Goal: Information Seeking & Learning: Learn about a topic

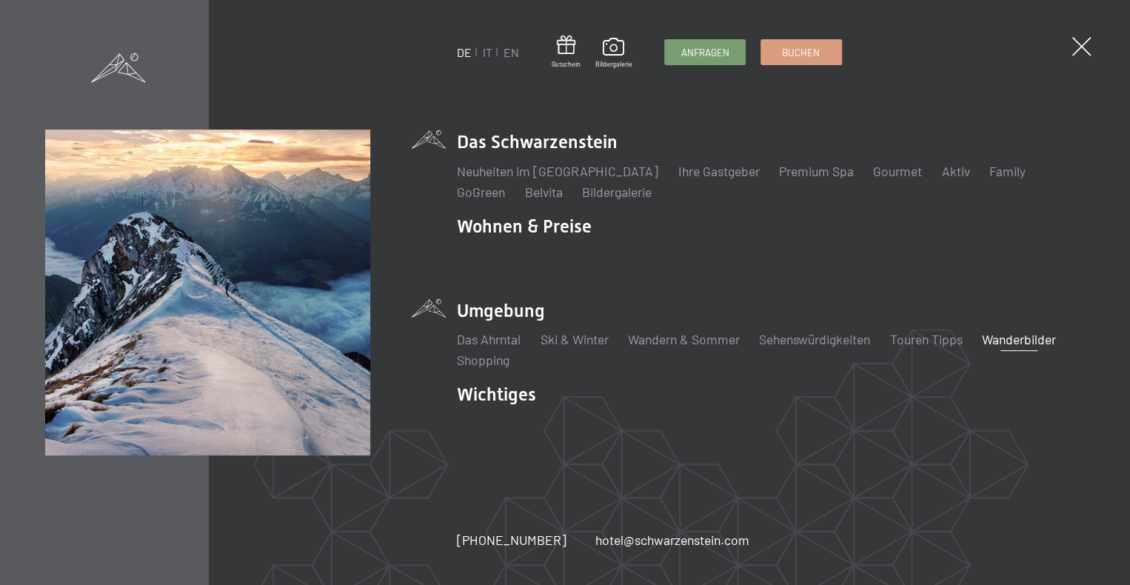
click at [1033, 345] on link "Wanderbilder" at bounding box center [1019, 339] width 74 height 16
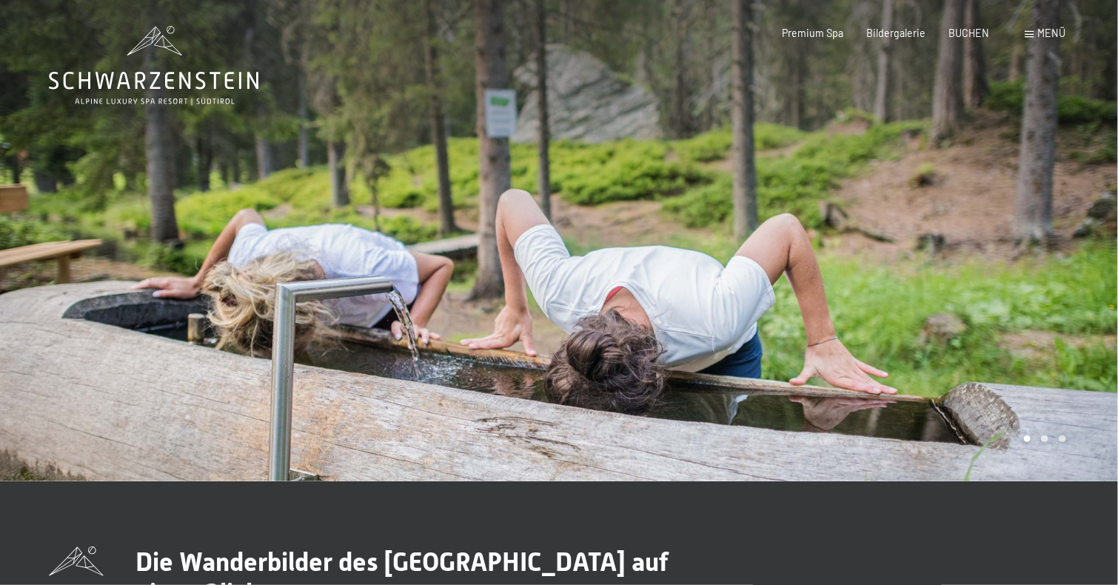
drag, startPoint x: 1117, startPoint y: 87, endPoint x: 1122, endPoint y: 117, distance: 30.1
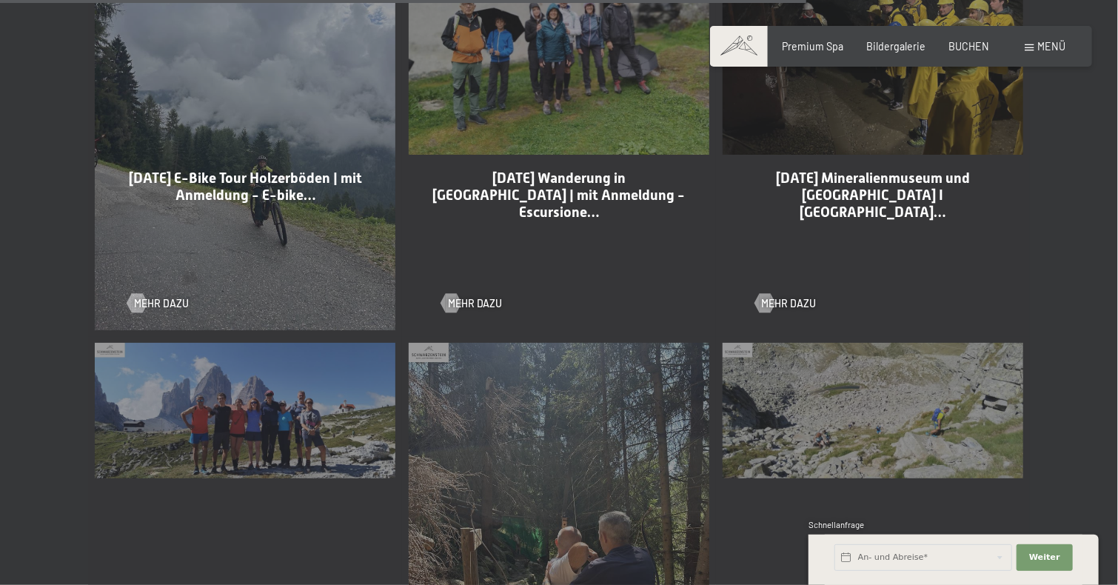
scroll to position [3012, 0]
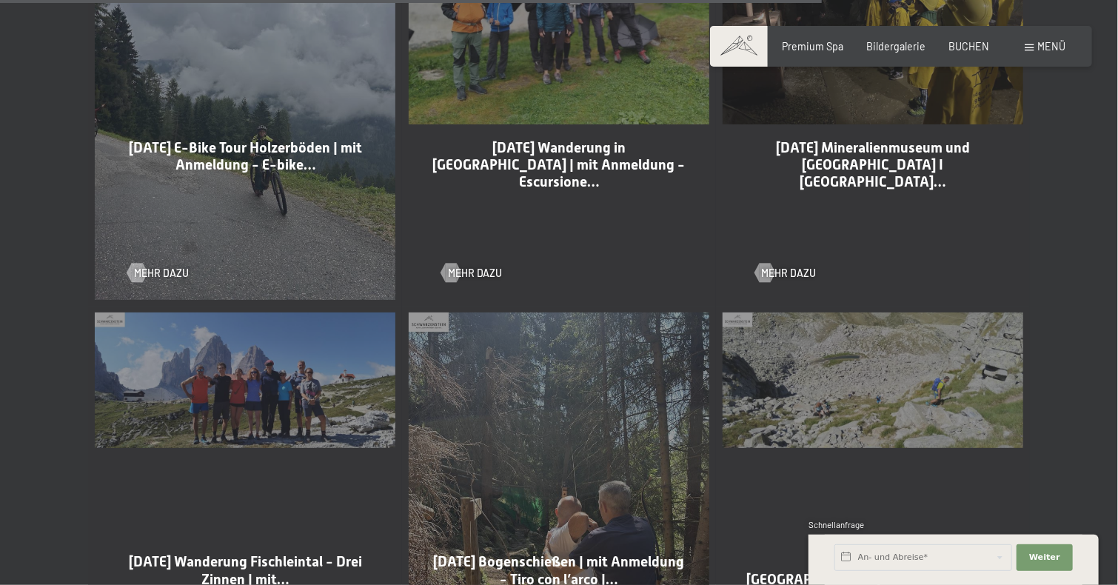
click at [224, 381] on div "[DATE] Wanderung Fischleintal - Drei Zinnen | mit… Mehr dazu" at bounding box center [245, 513] width 314 height 414
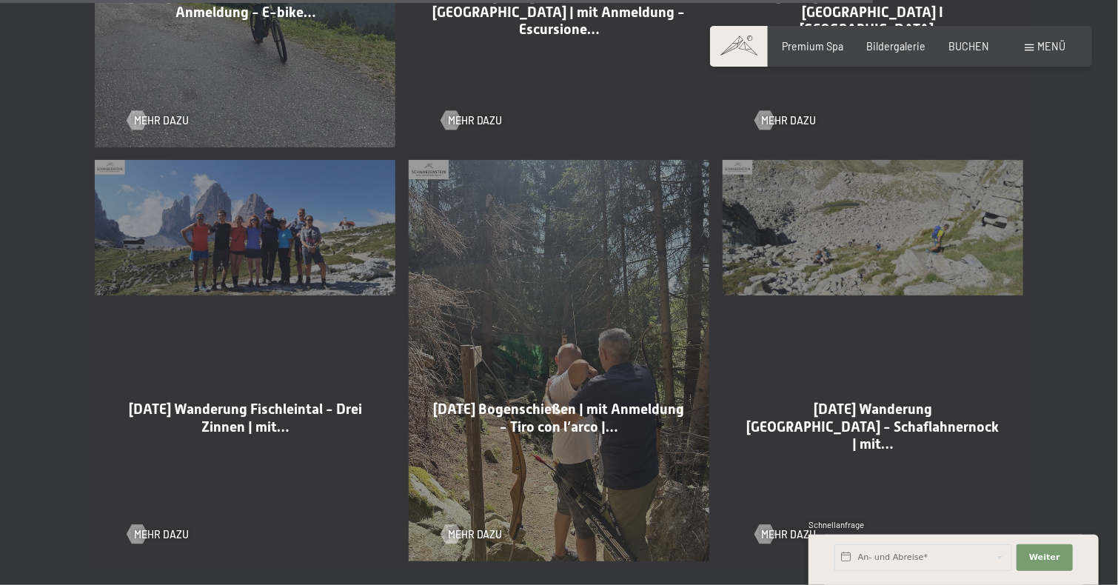
scroll to position [3200, 0]
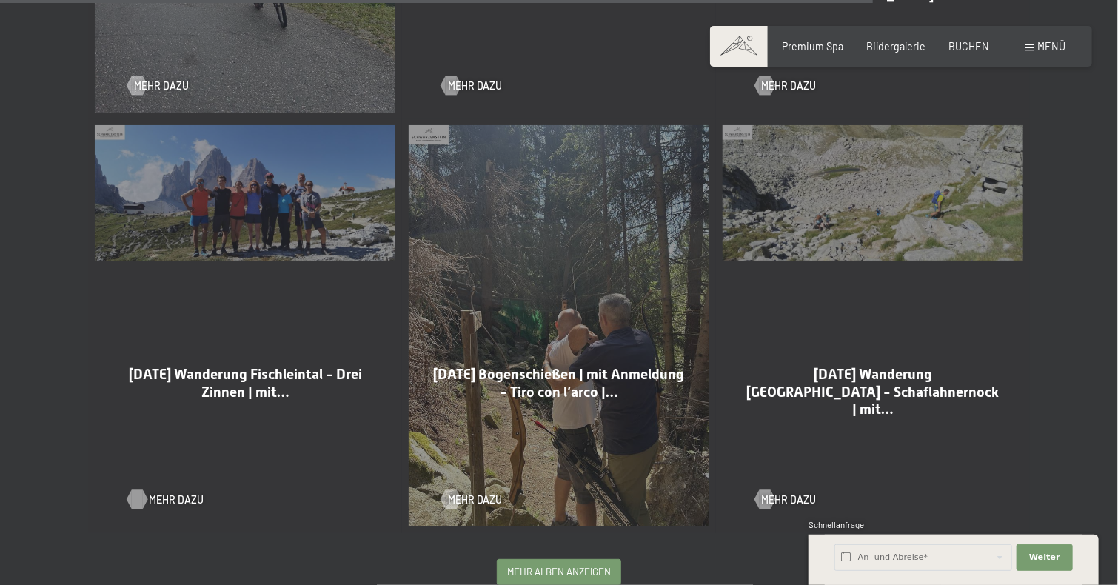
click at [170, 498] on span "Mehr dazu" at bounding box center [176, 499] width 55 height 15
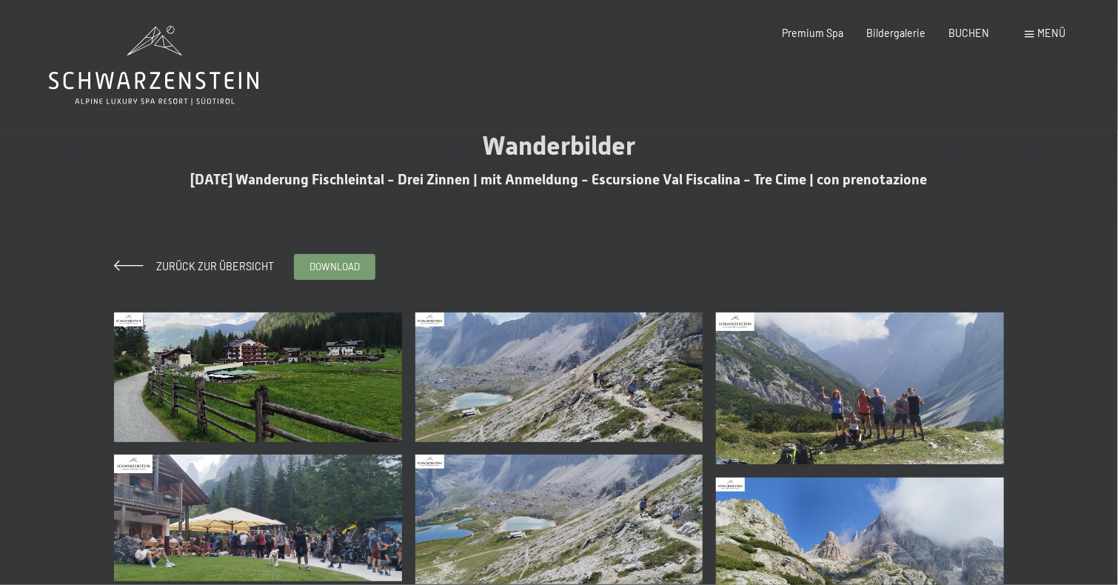
click at [251, 373] on img at bounding box center [258, 377] width 288 height 130
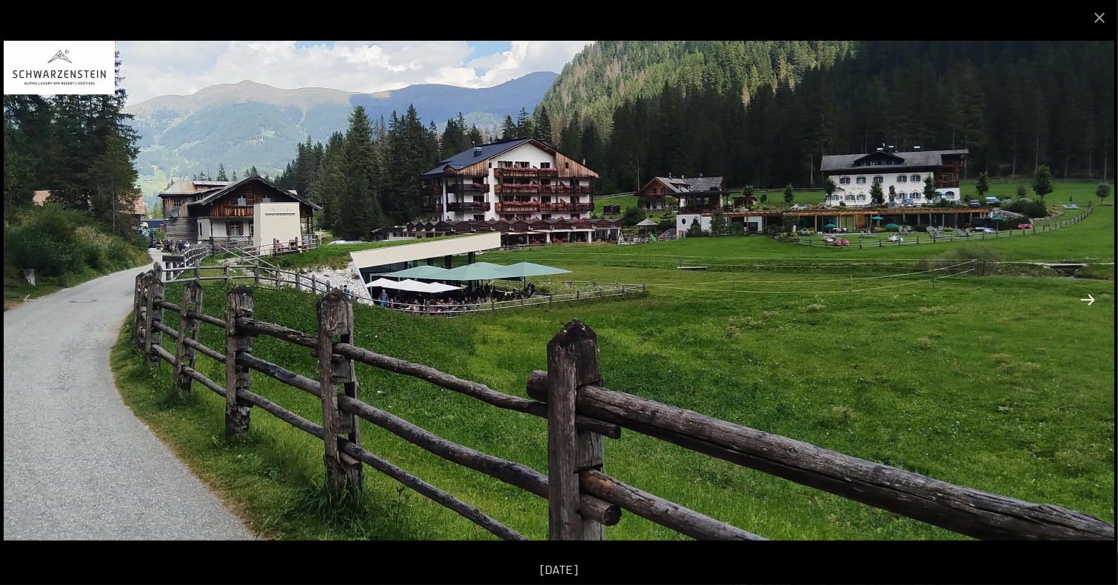
click at [1098, 298] on button "Next slide" at bounding box center [1087, 299] width 31 height 29
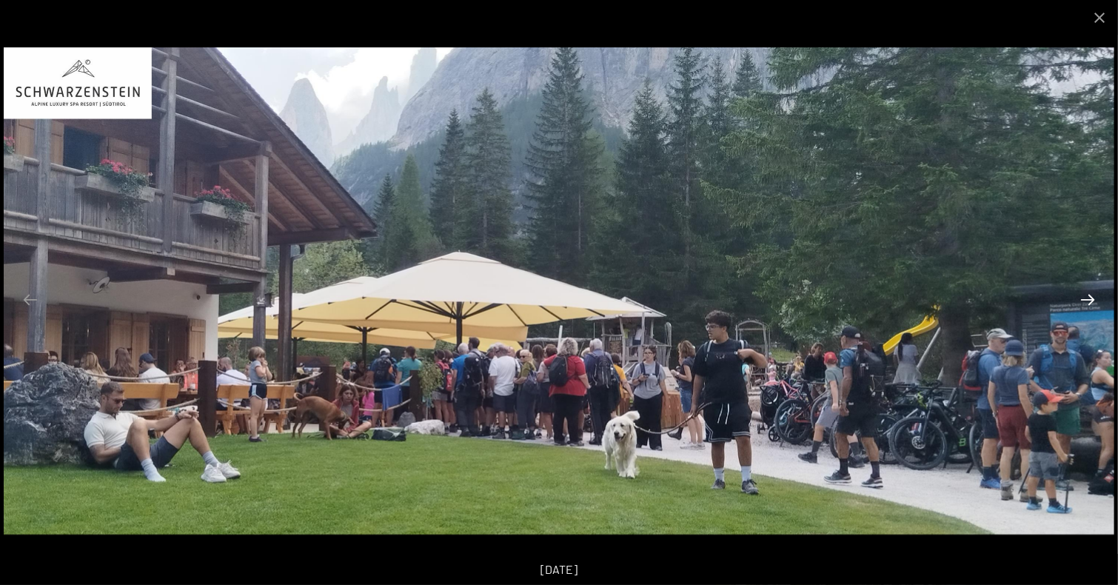
click at [1098, 298] on button "Next slide" at bounding box center [1087, 299] width 31 height 29
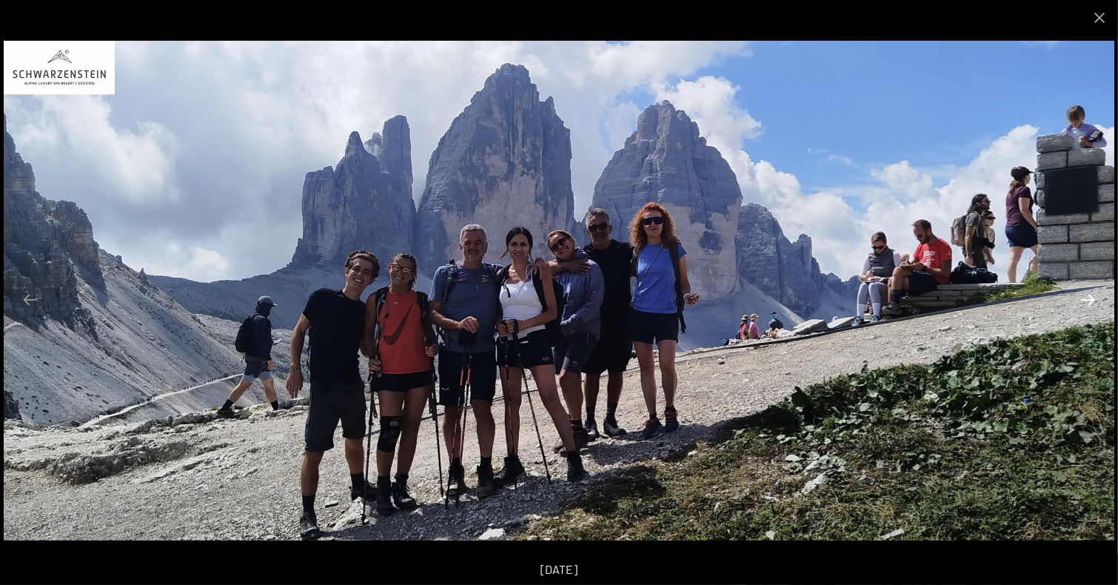
click at [1098, 298] on button "Next slide" at bounding box center [1087, 299] width 31 height 29
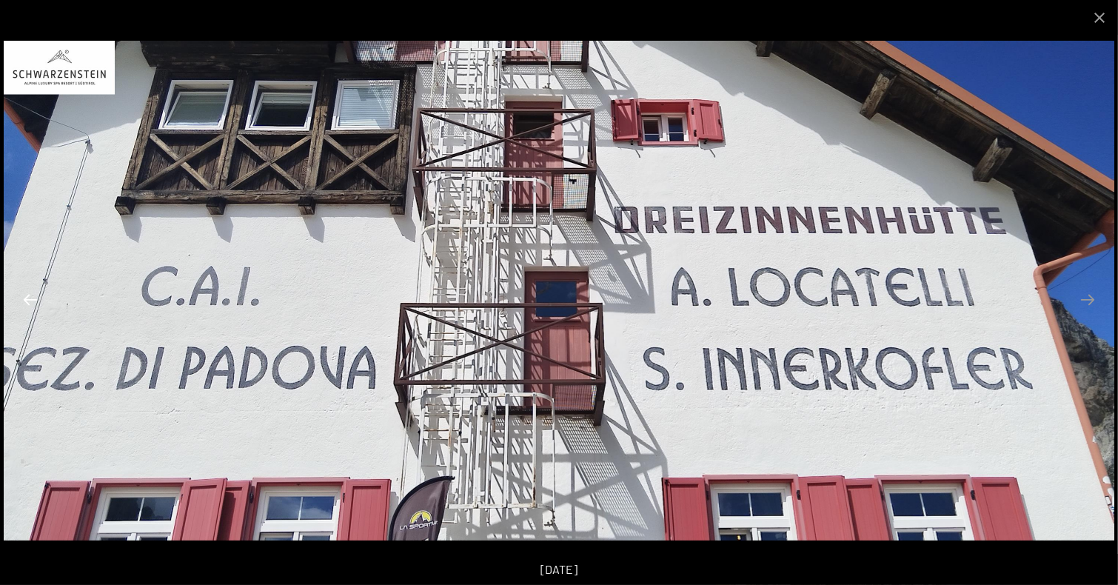
click at [44, 303] on button "Previous slide" at bounding box center [30, 299] width 31 height 29
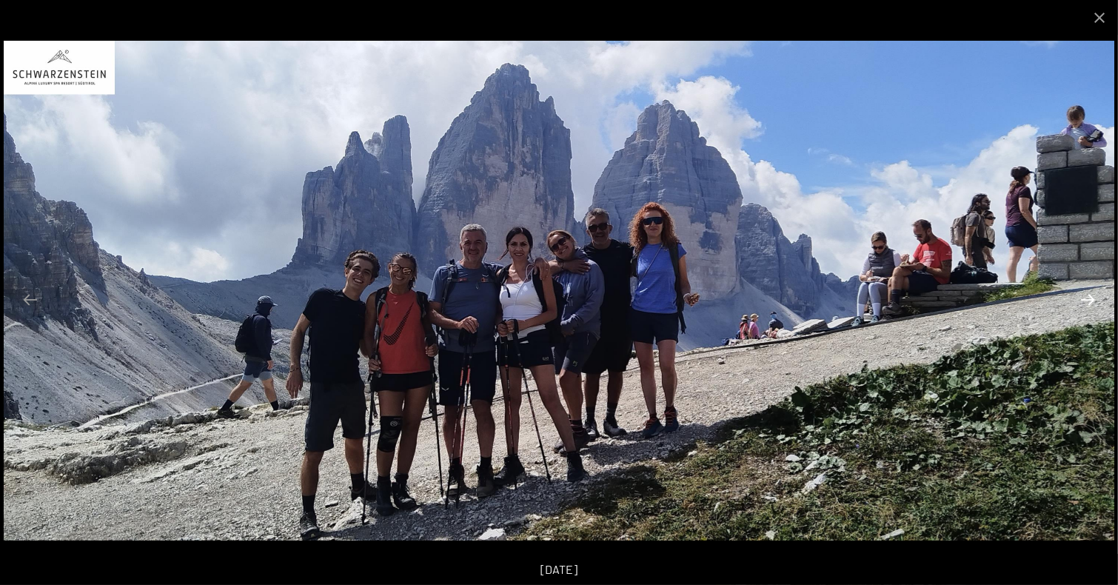
click at [1090, 295] on button "Next slide" at bounding box center [1087, 299] width 31 height 29
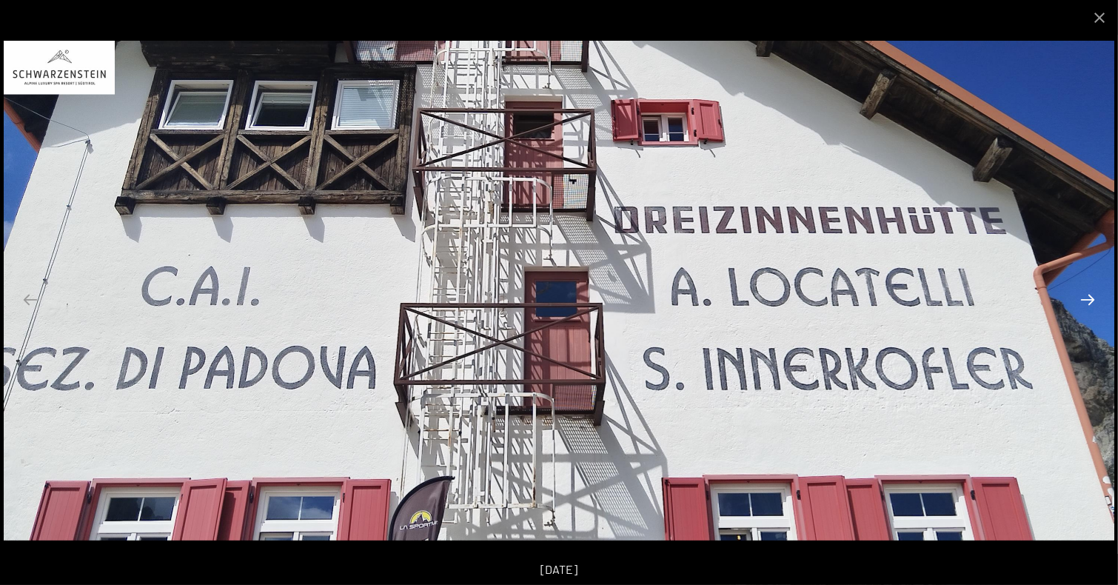
click at [1090, 295] on button "Next slide" at bounding box center [1087, 299] width 31 height 29
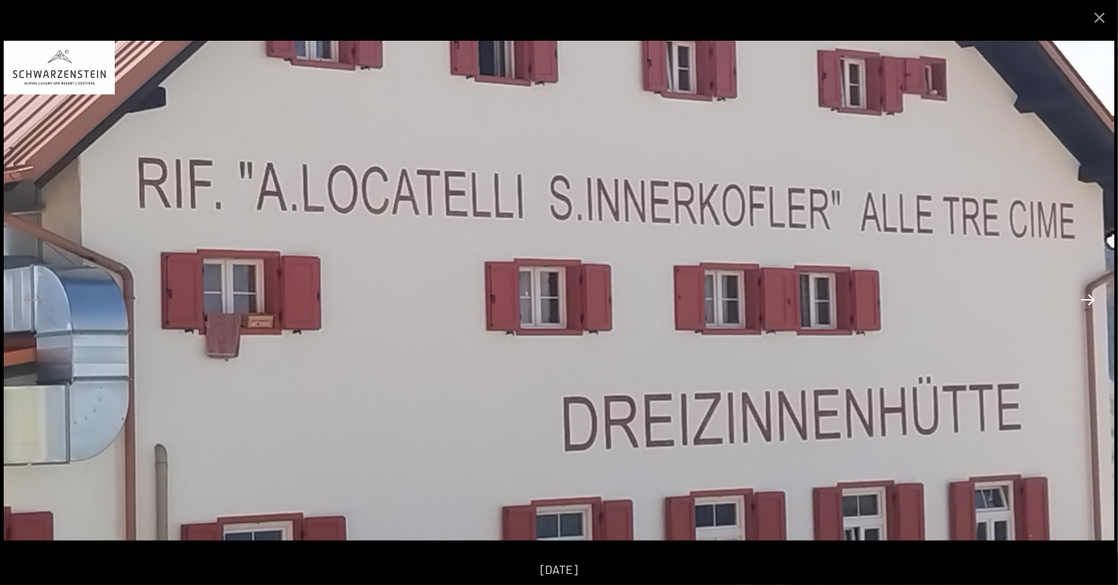
click at [1090, 295] on button "Next slide" at bounding box center [1087, 299] width 31 height 29
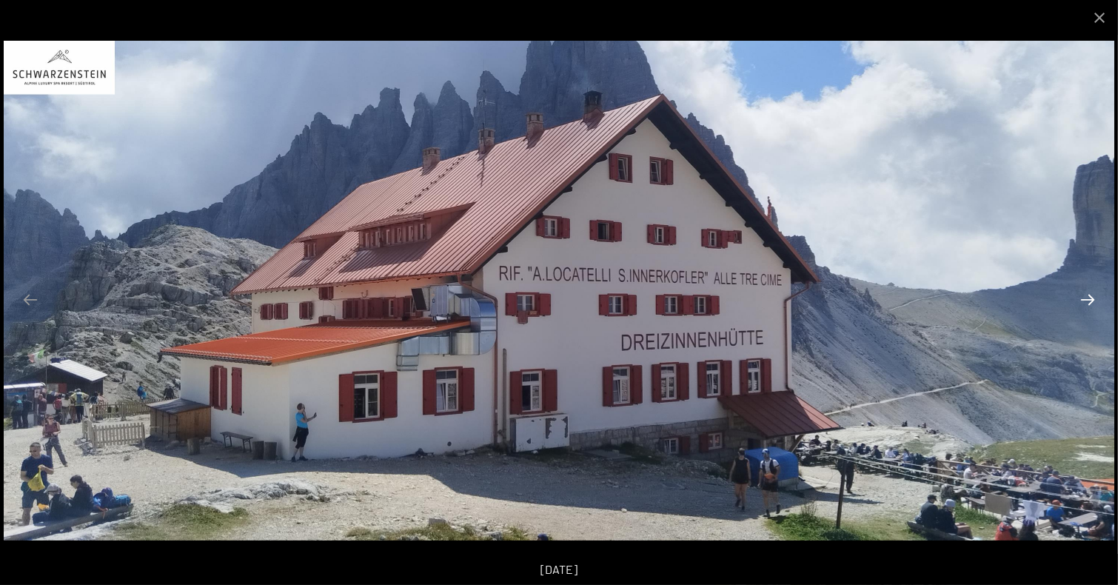
click at [1090, 295] on button "Next slide" at bounding box center [1087, 299] width 31 height 29
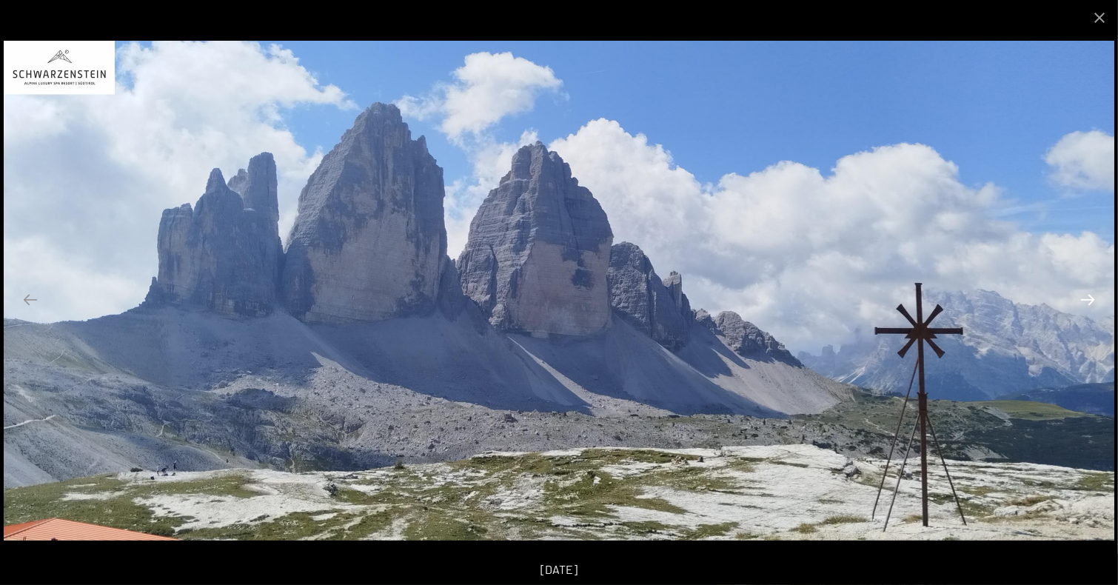
click at [1090, 295] on button "Next slide" at bounding box center [1087, 299] width 31 height 29
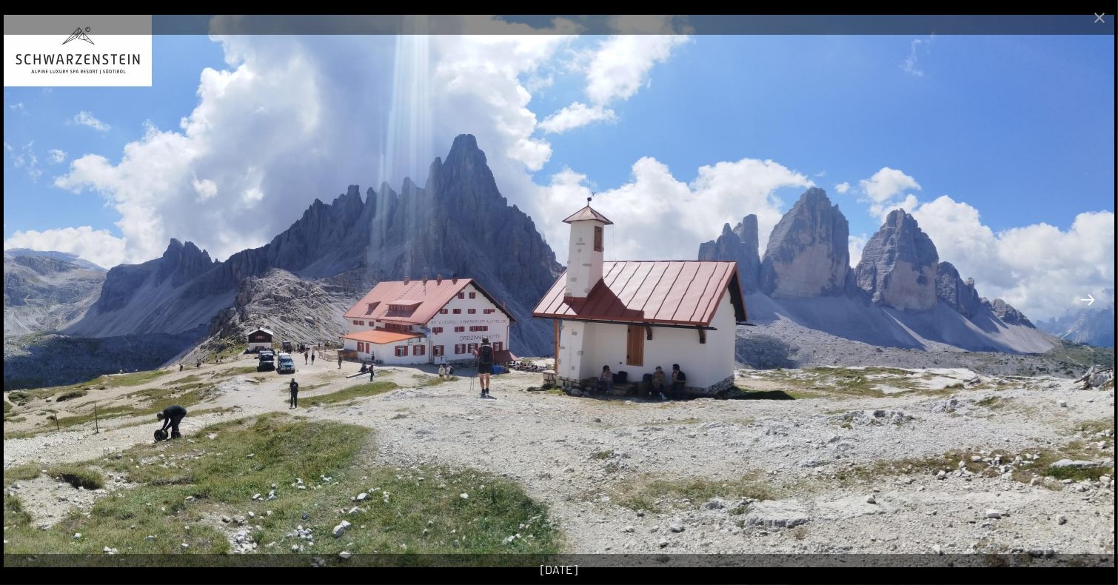
click at [1090, 295] on button "Next slide" at bounding box center [1087, 299] width 31 height 29
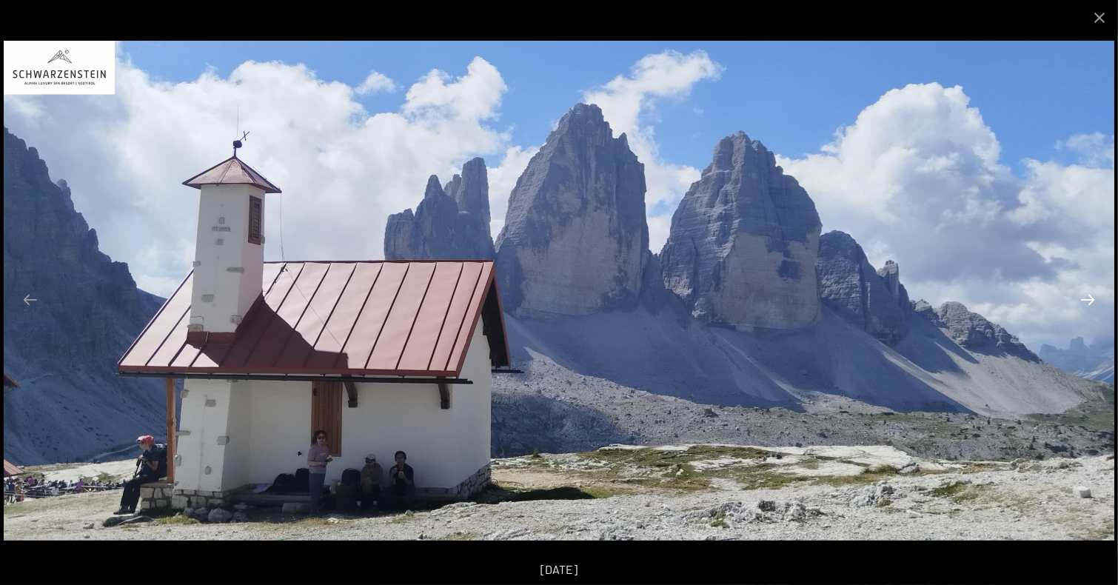
click at [1090, 295] on button "Next slide" at bounding box center [1087, 299] width 31 height 29
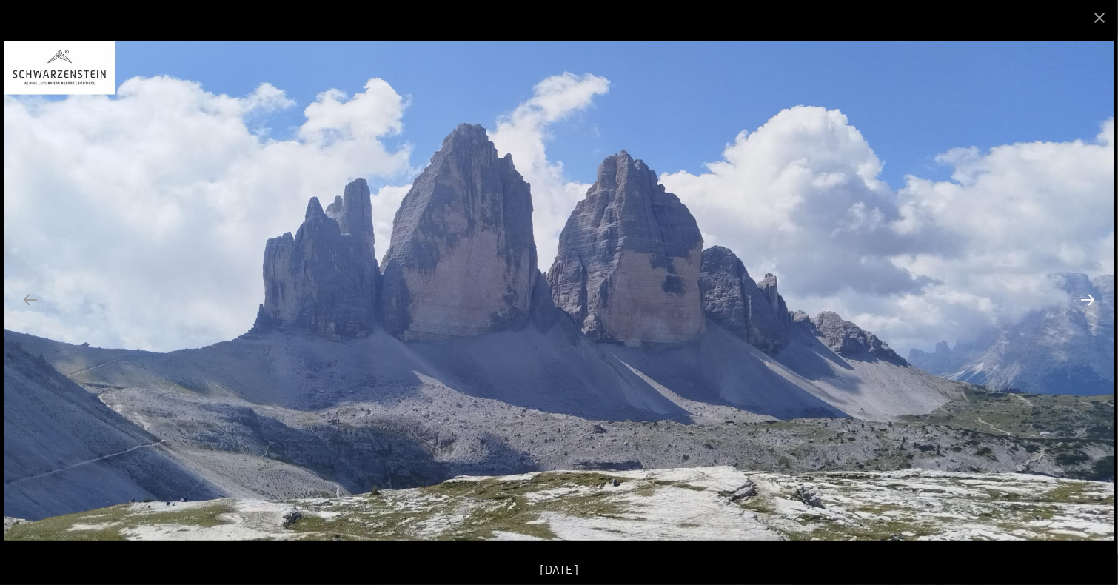
click at [1090, 295] on button "Next slide" at bounding box center [1087, 299] width 31 height 29
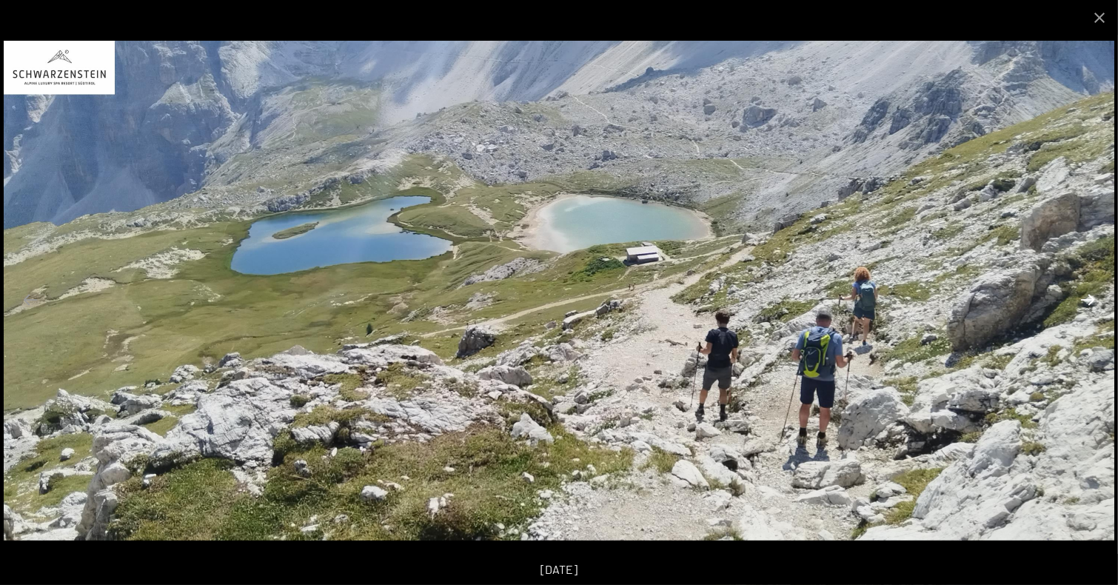
click at [1090, 295] on button "Next slide" at bounding box center [1087, 299] width 31 height 29
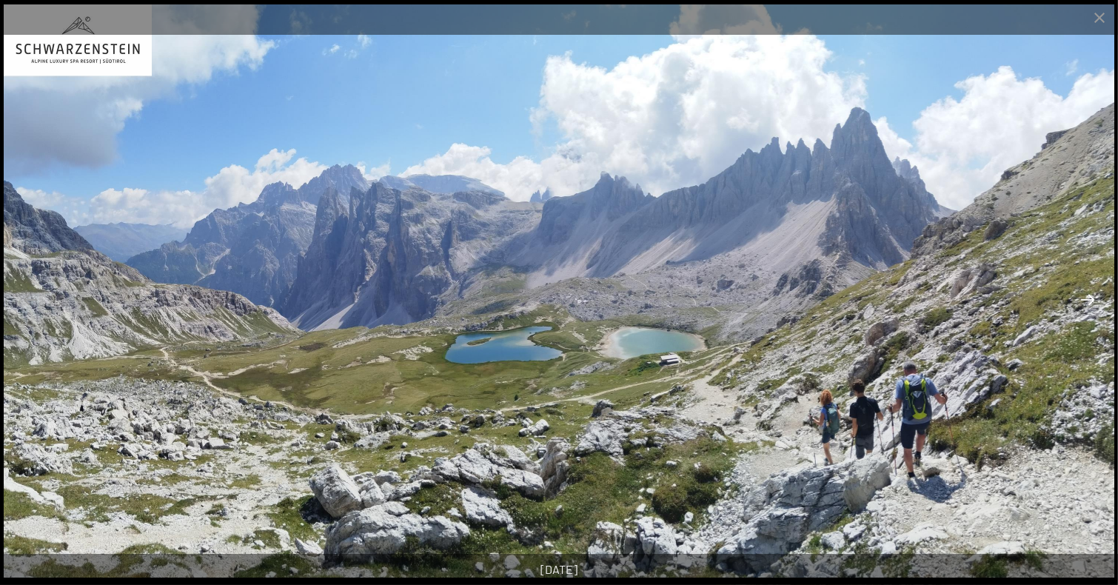
click at [1090, 295] on button "Next slide" at bounding box center [1087, 299] width 31 height 29
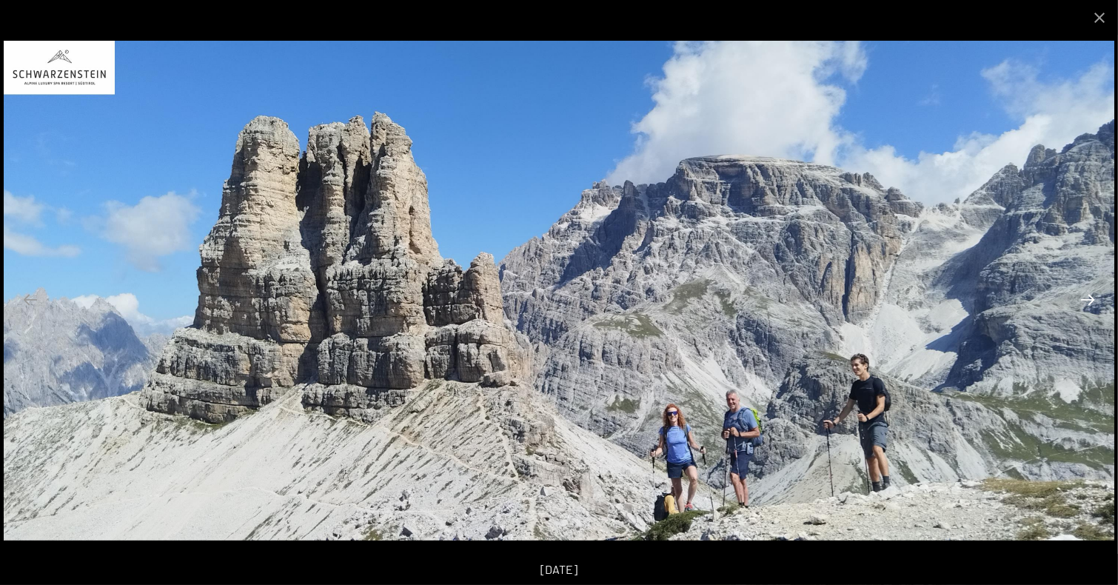
click at [1090, 295] on button "Next slide" at bounding box center [1087, 299] width 31 height 29
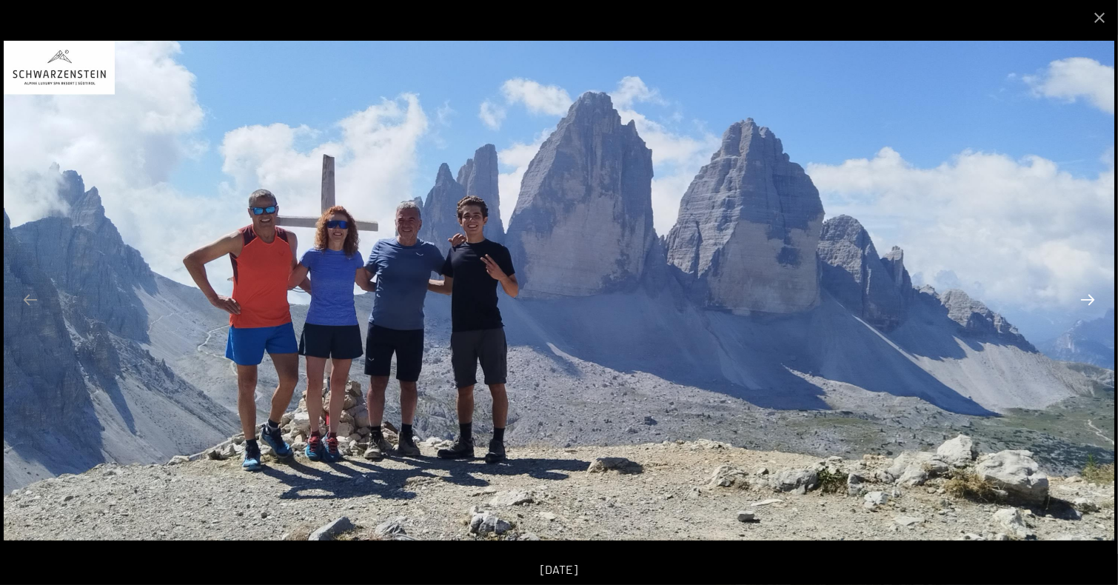
click at [1090, 295] on button "Next slide" at bounding box center [1087, 299] width 31 height 29
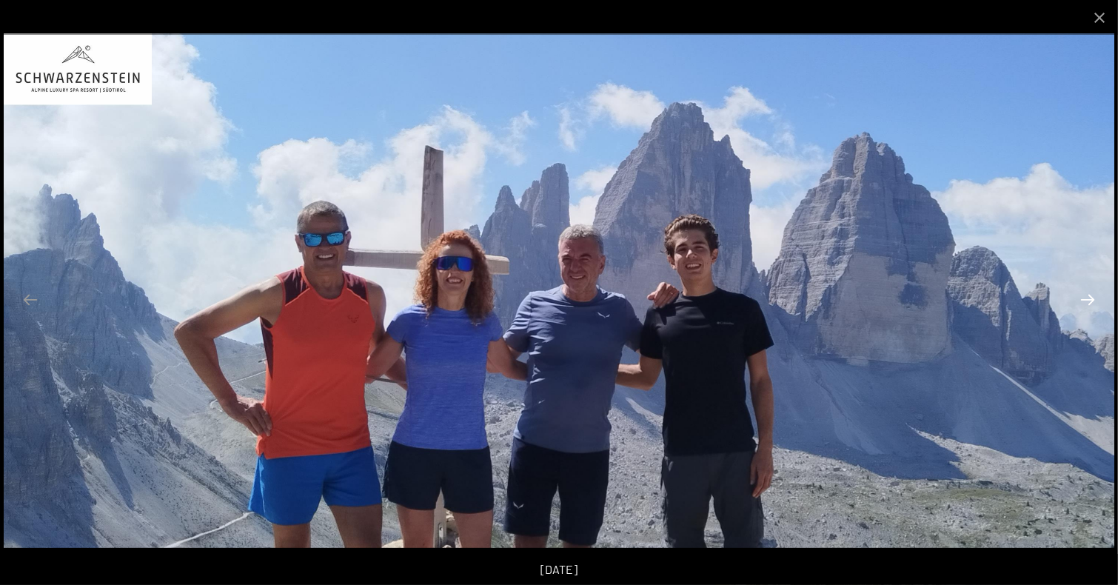
click at [1090, 295] on button "Next slide" at bounding box center [1087, 299] width 31 height 29
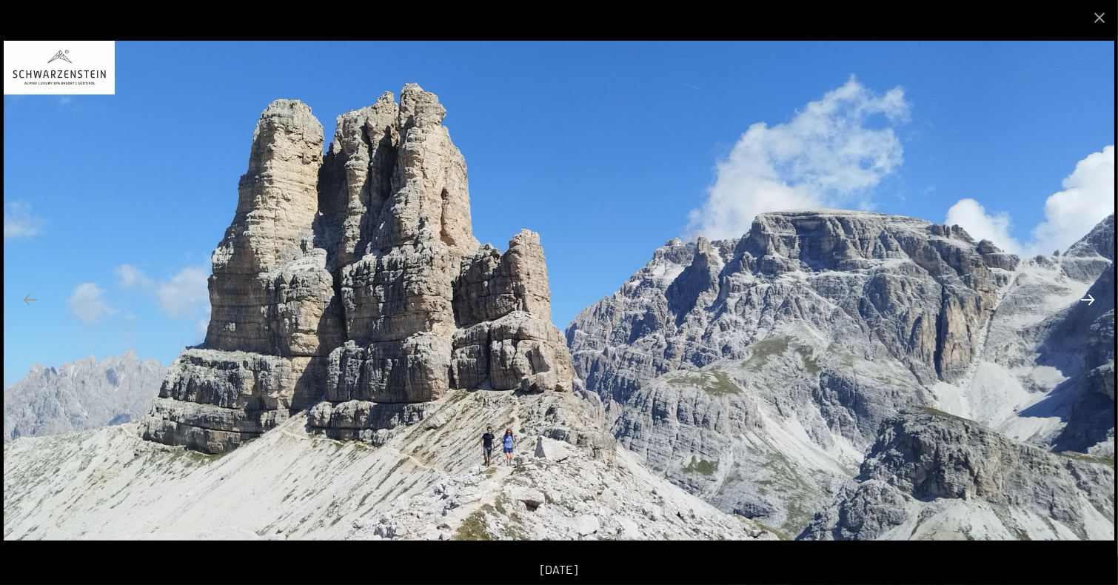
click at [1090, 295] on button "Next slide" at bounding box center [1087, 299] width 31 height 29
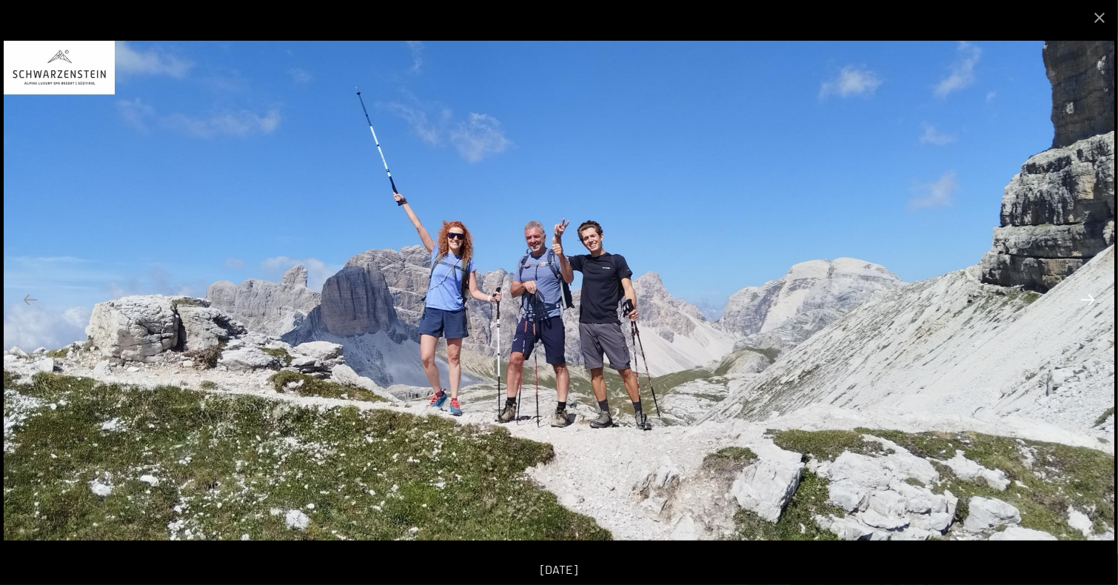
click at [1090, 295] on button "Next slide" at bounding box center [1087, 299] width 31 height 29
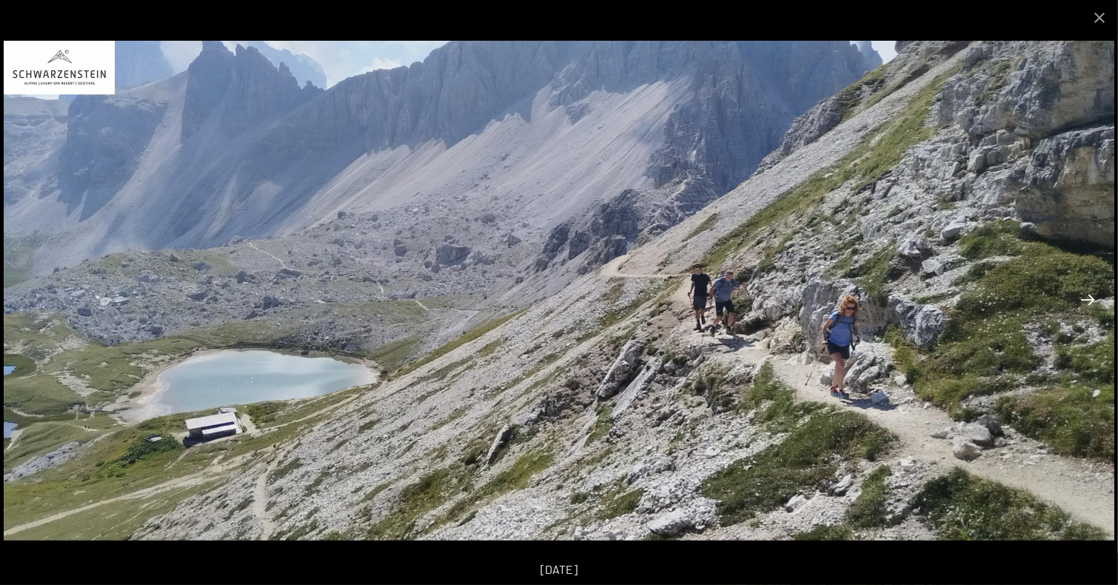
click at [1090, 295] on button "Next slide" at bounding box center [1087, 299] width 31 height 29
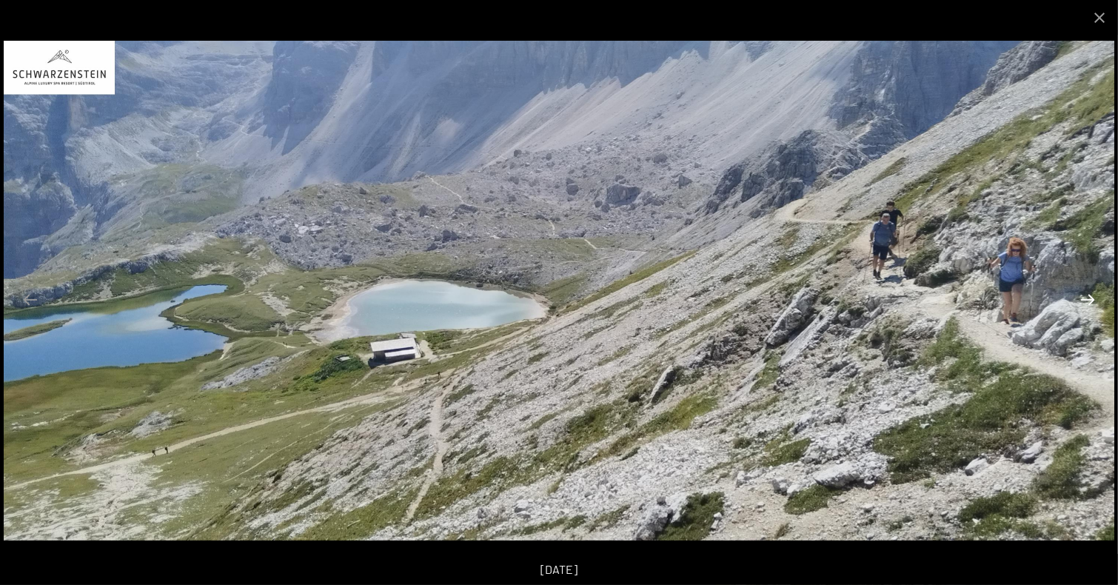
click at [1090, 295] on button "Next slide" at bounding box center [1087, 299] width 31 height 29
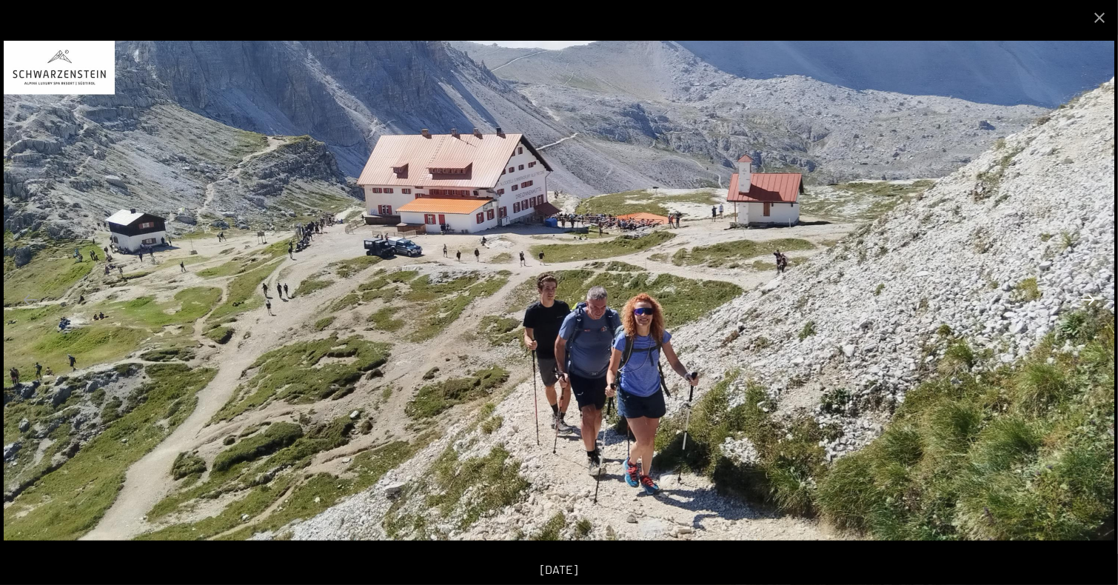
click at [1090, 295] on button "Next slide" at bounding box center [1087, 299] width 31 height 29
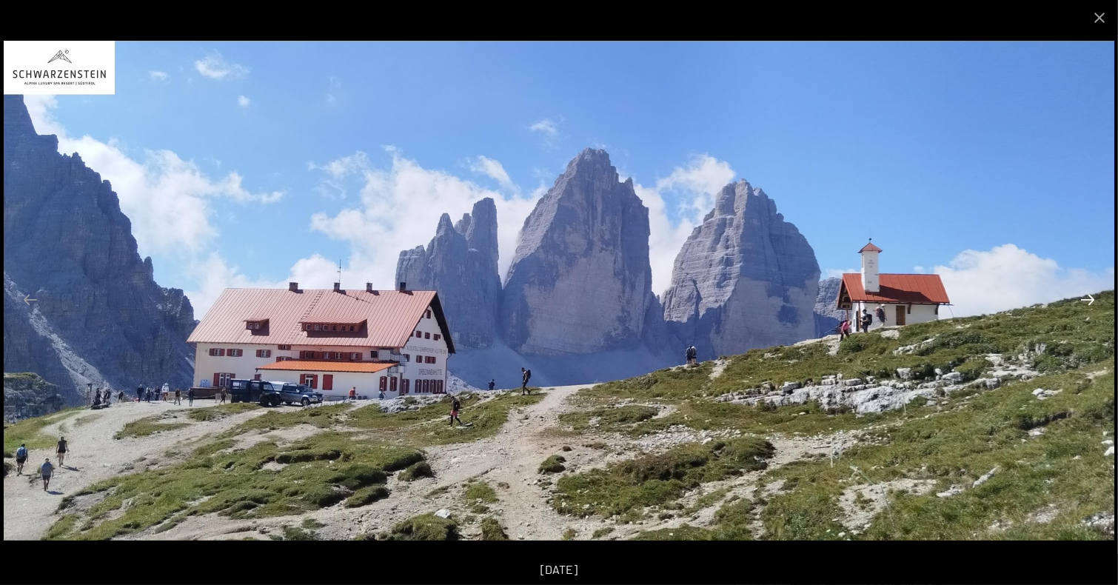
click at [1090, 295] on button "Next slide" at bounding box center [1087, 299] width 31 height 29
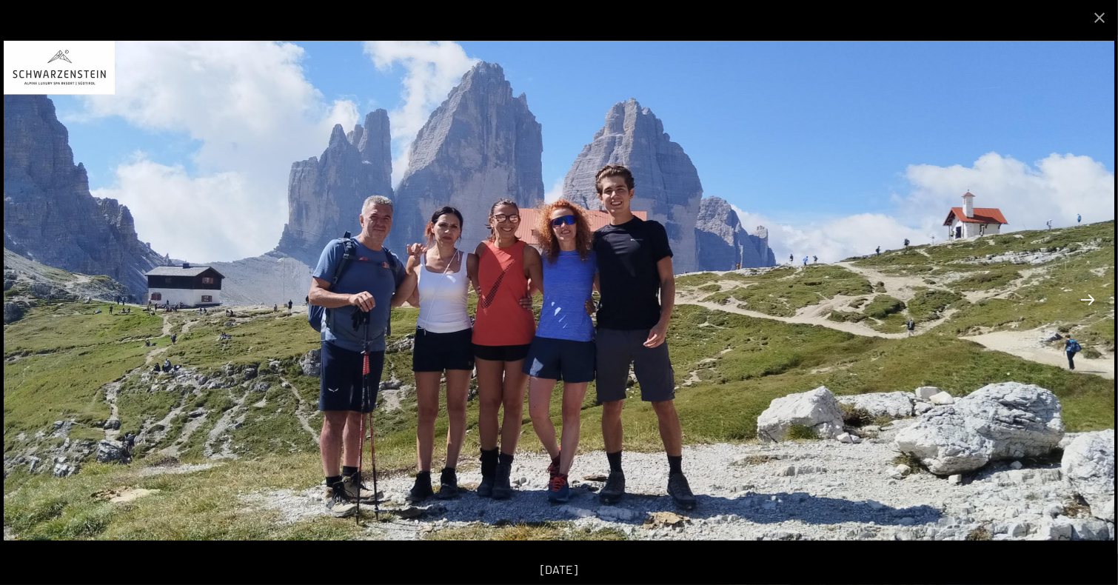
click at [1090, 295] on button "Next slide" at bounding box center [1087, 299] width 31 height 29
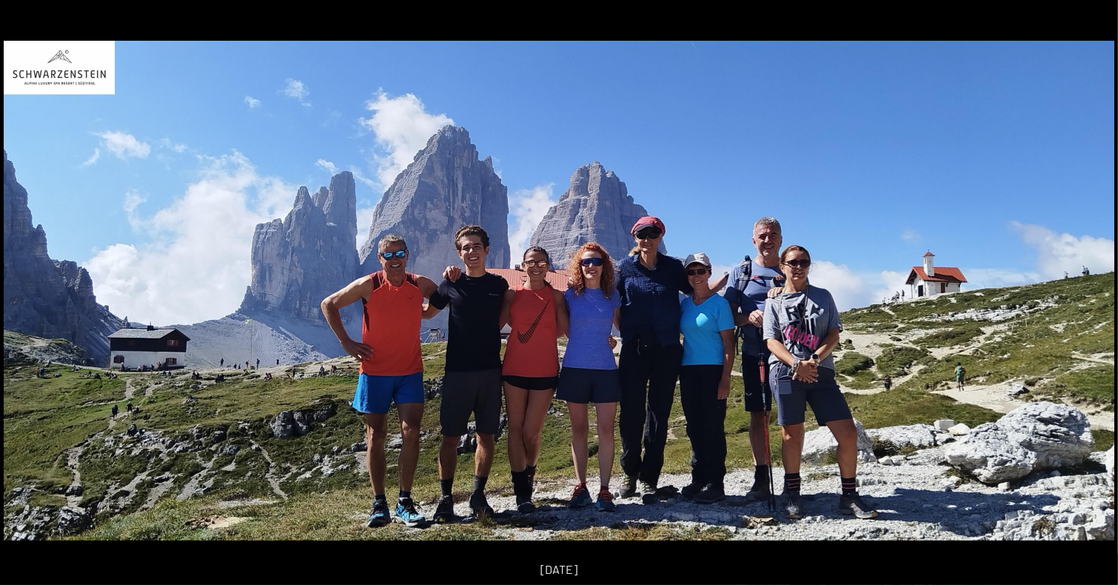
click at [1090, 295] on button "Next slide" at bounding box center [1094, 299] width 31 height 29
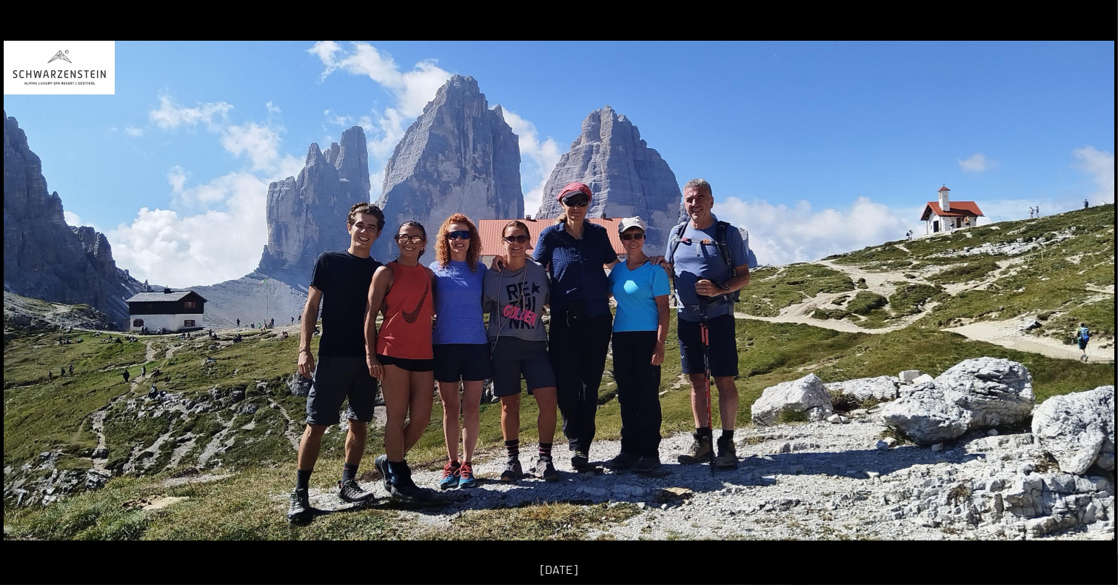
click at [1090, 295] on button "Next slide" at bounding box center [1094, 299] width 31 height 29
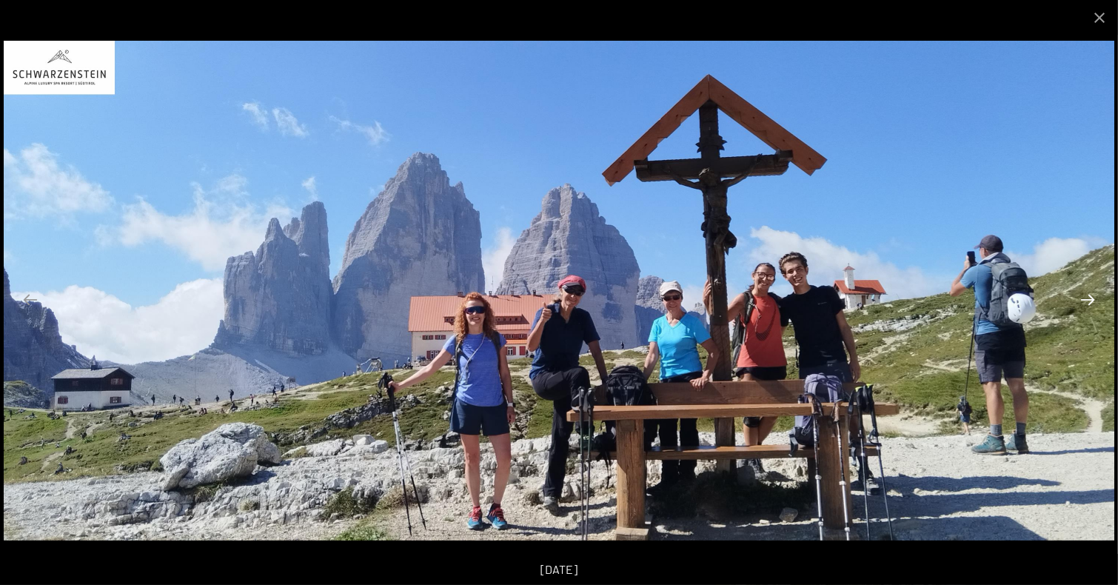
click at [1090, 295] on button "Next slide" at bounding box center [1087, 299] width 31 height 29
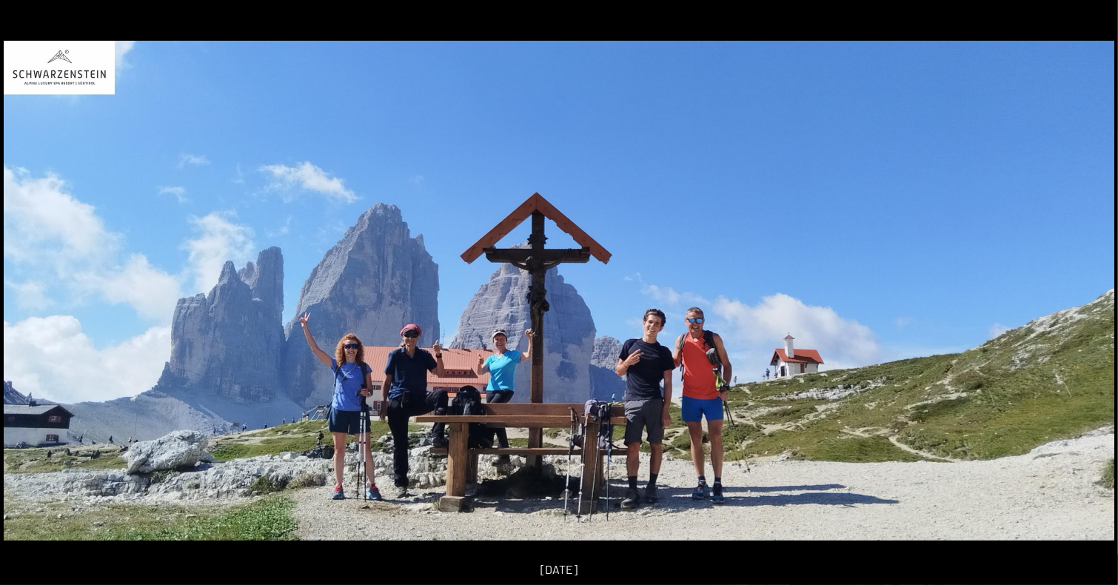
click at [1090, 295] on button "Next slide" at bounding box center [1094, 299] width 31 height 29
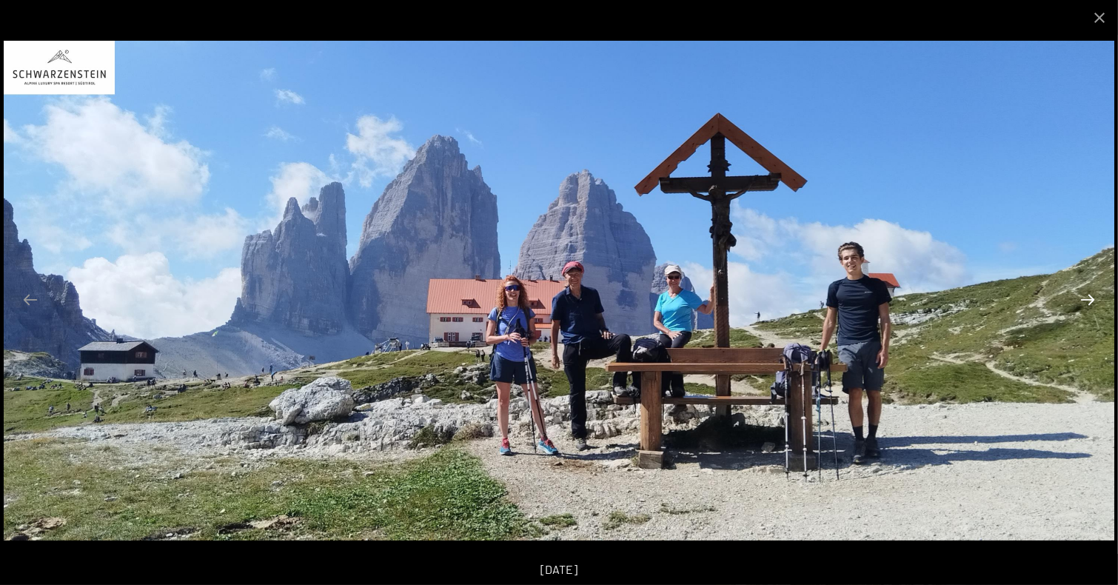
click at [1090, 295] on button "Next slide" at bounding box center [1087, 299] width 31 height 29
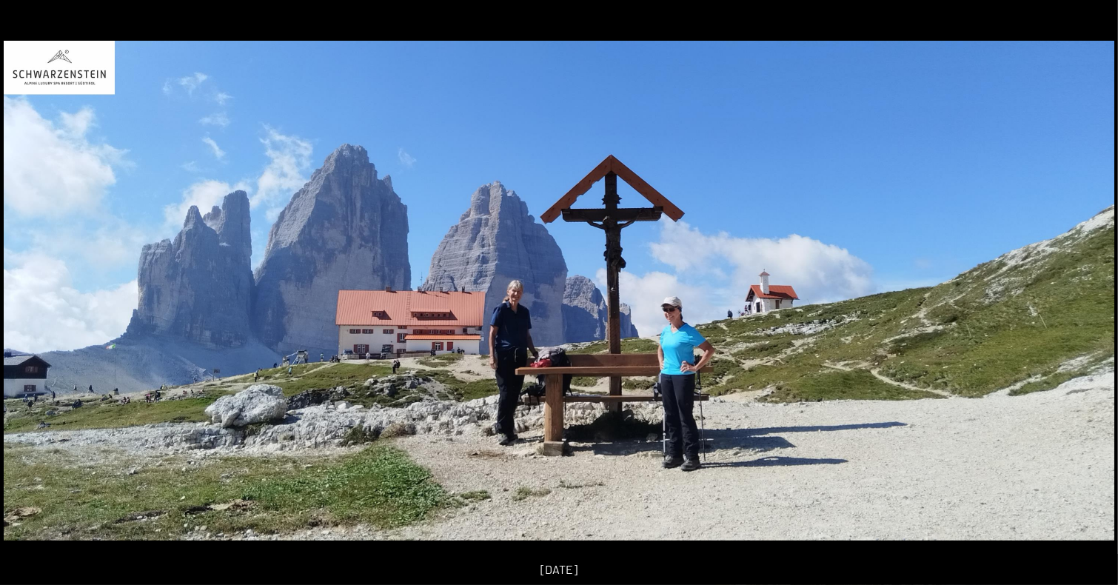
click at [1090, 295] on button "Next slide" at bounding box center [1094, 299] width 31 height 29
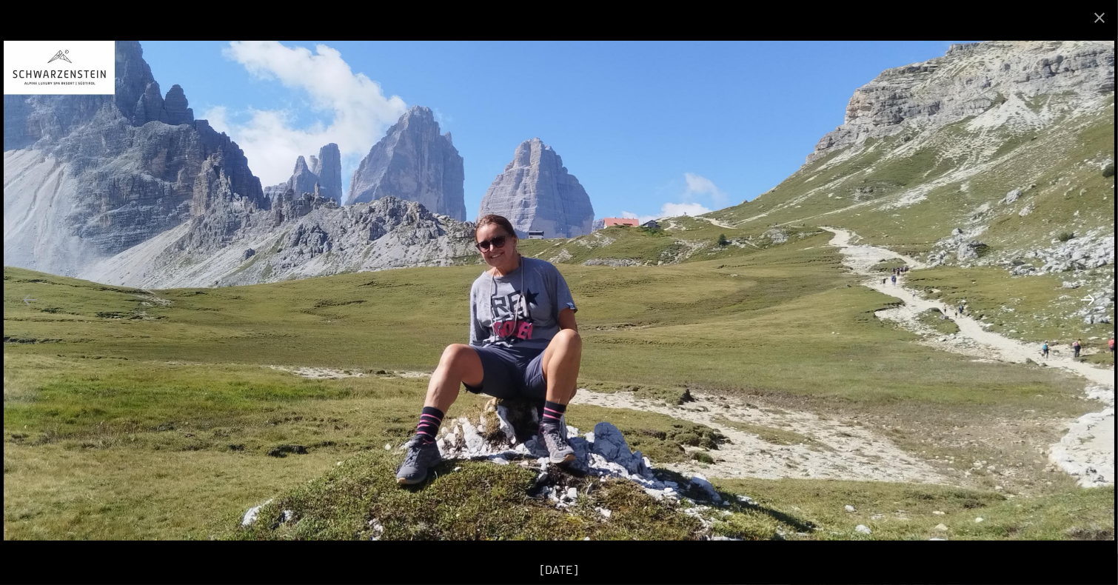
click at [1090, 295] on button "Next slide" at bounding box center [1087, 299] width 31 height 29
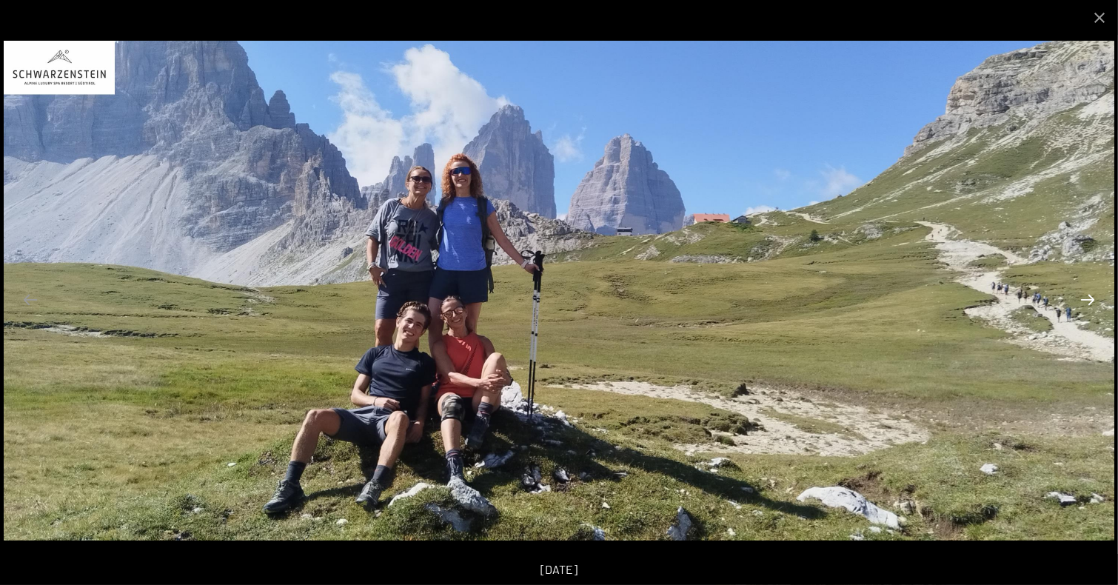
click at [1090, 295] on button "Next slide" at bounding box center [1087, 299] width 31 height 29
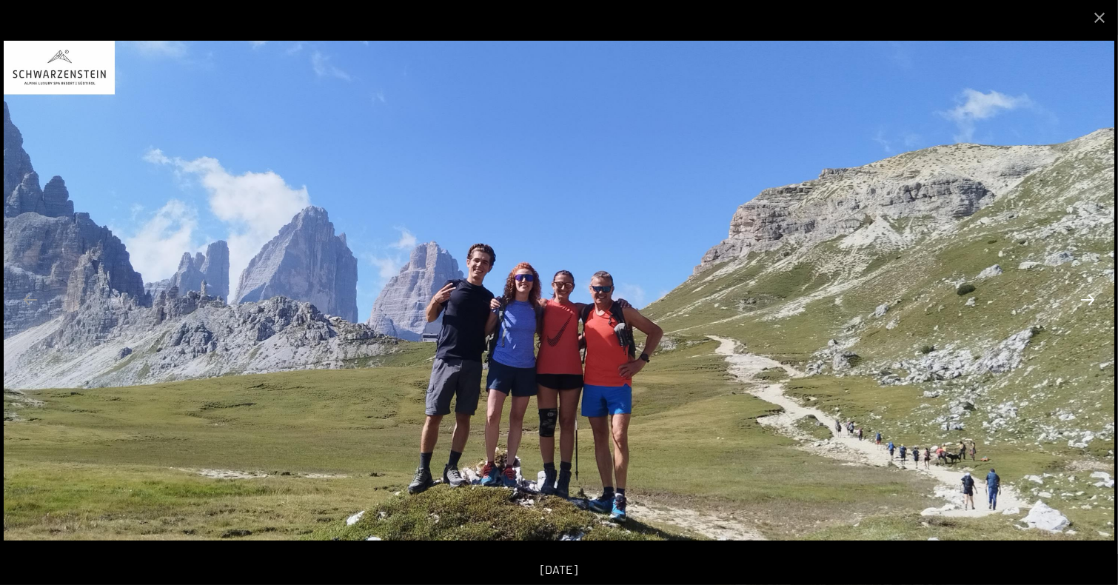
click at [1090, 295] on button "Next slide" at bounding box center [1087, 299] width 31 height 29
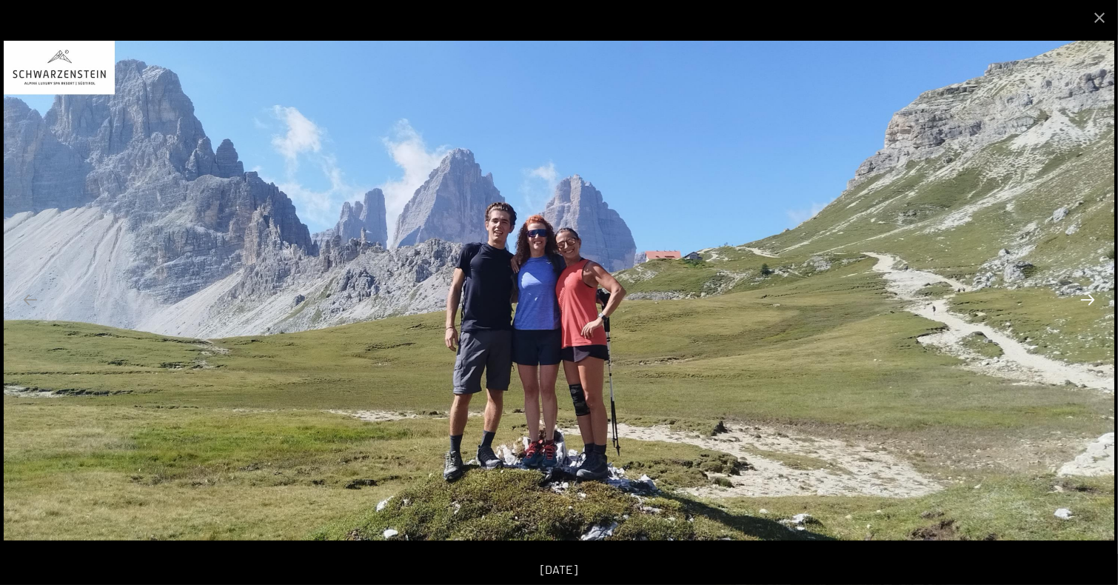
click at [1090, 295] on button "Next slide" at bounding box center [1087, 299] width 31 height 29
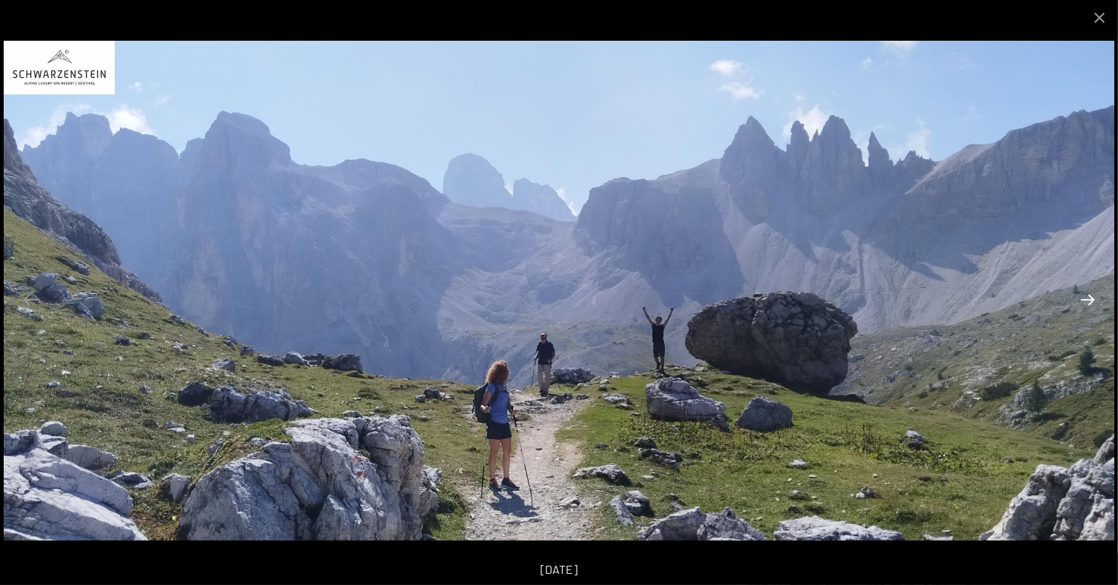
click at [1090, 295] on button "Next slide" at bounding box center [1087, 299] width 31 height 29
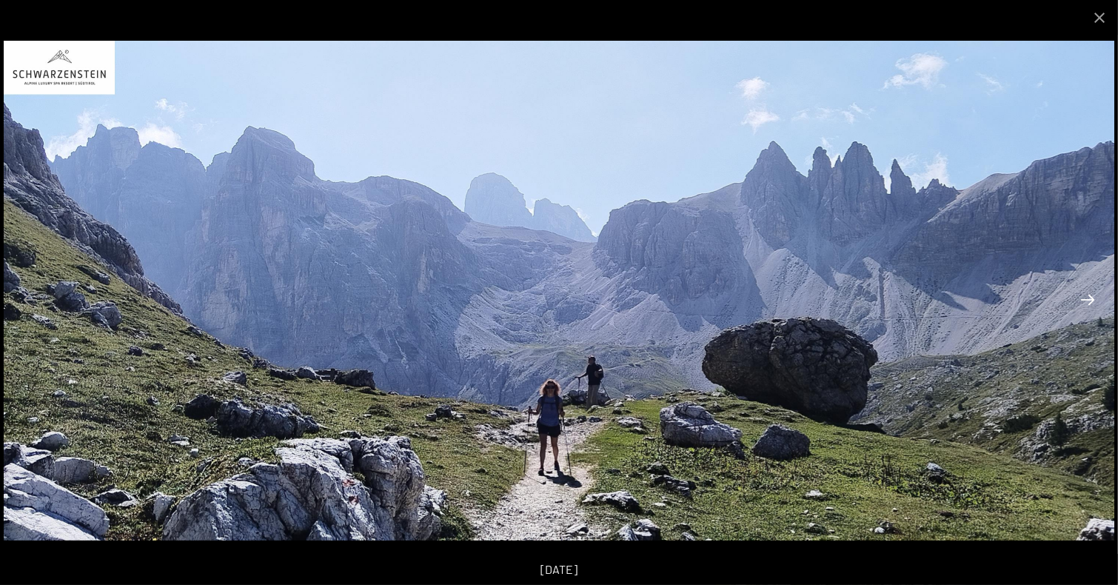
click at [1090, 295] on button "Next slide" at bounding box center [1087, 299] width 31 height 29
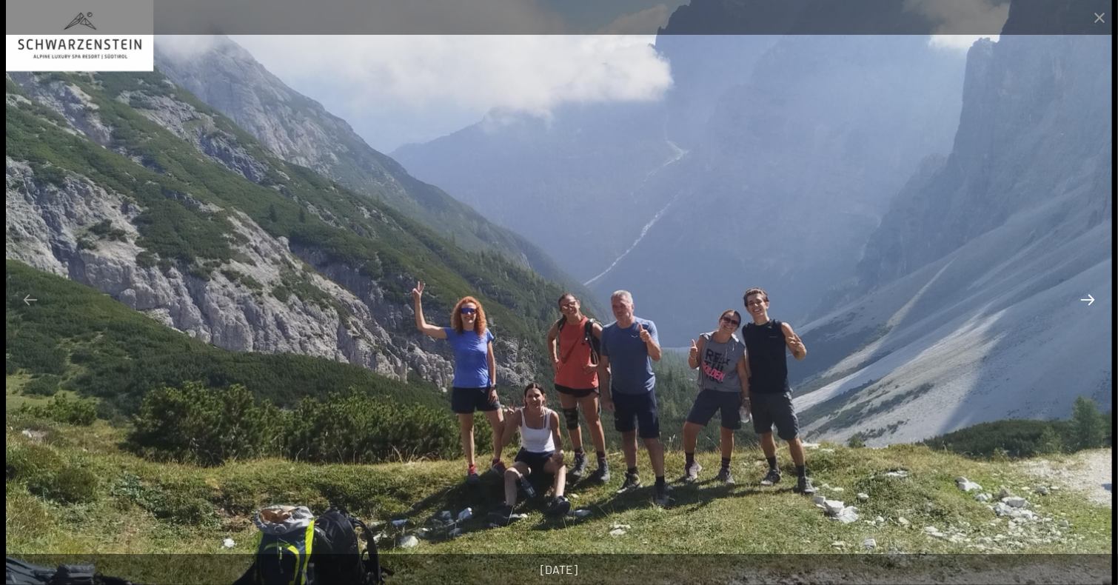
click at [1090, 295] on button "Next slide" at bounding box center [1087, 299] width 31 height 29
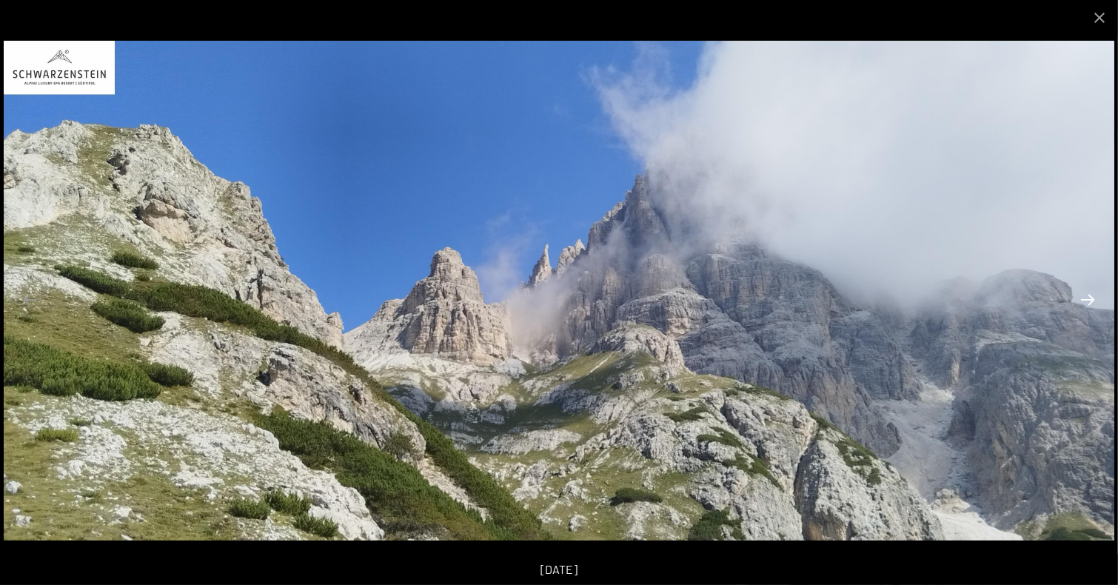
click at [1090, 295] on button "Next slide" at bounding box center [1087, 299] width 31 height 29
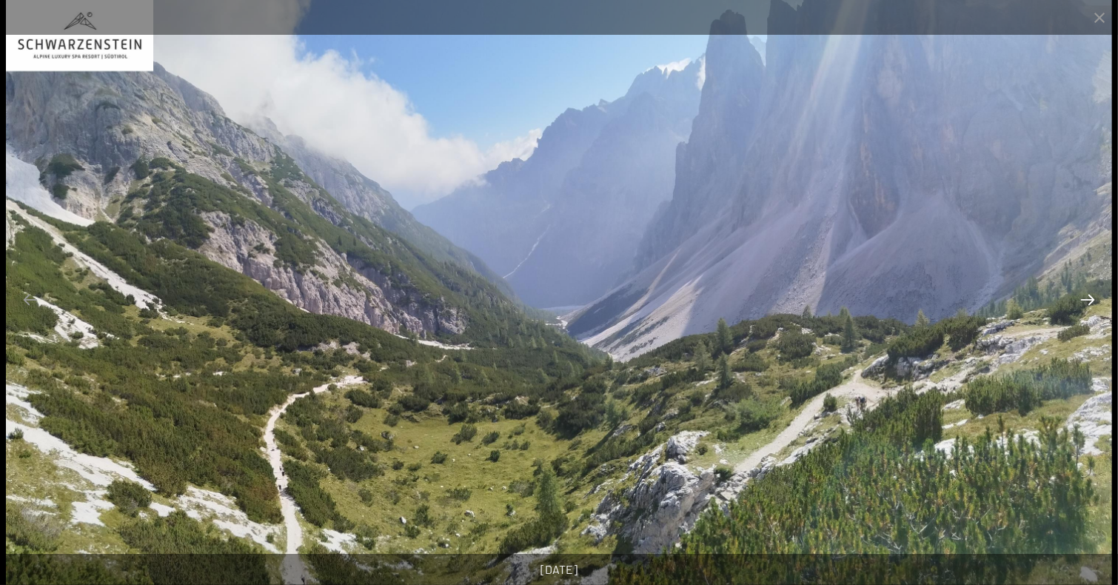
click at [1090, 295] on button "Next slide" at bounding box center [1087, 299] width 31 height 29
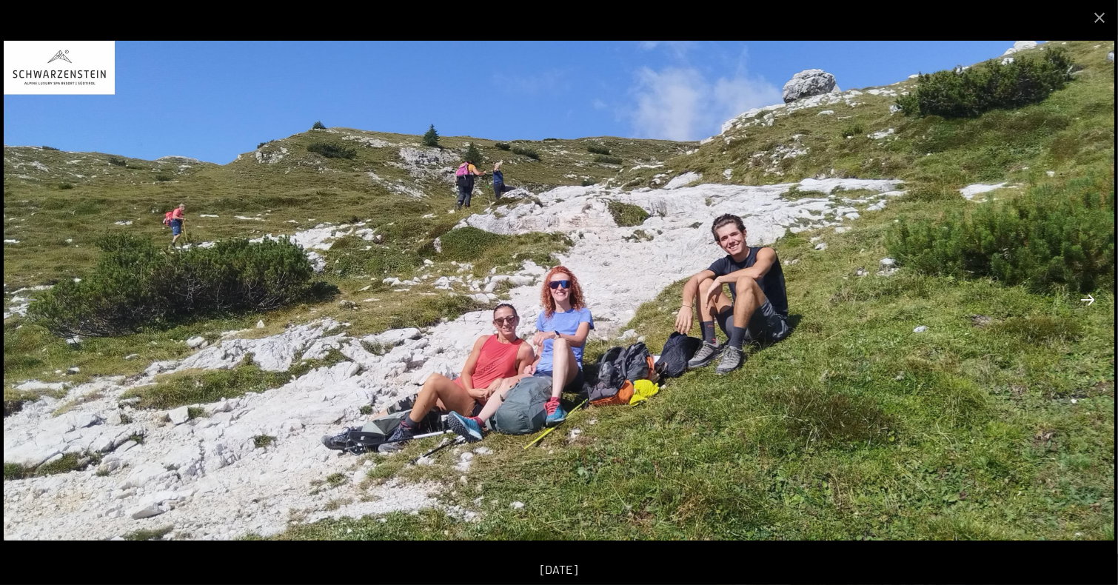
click at [1090, 295] on button "Next slide" at bounding box center [1087, 299] width 31 height 29
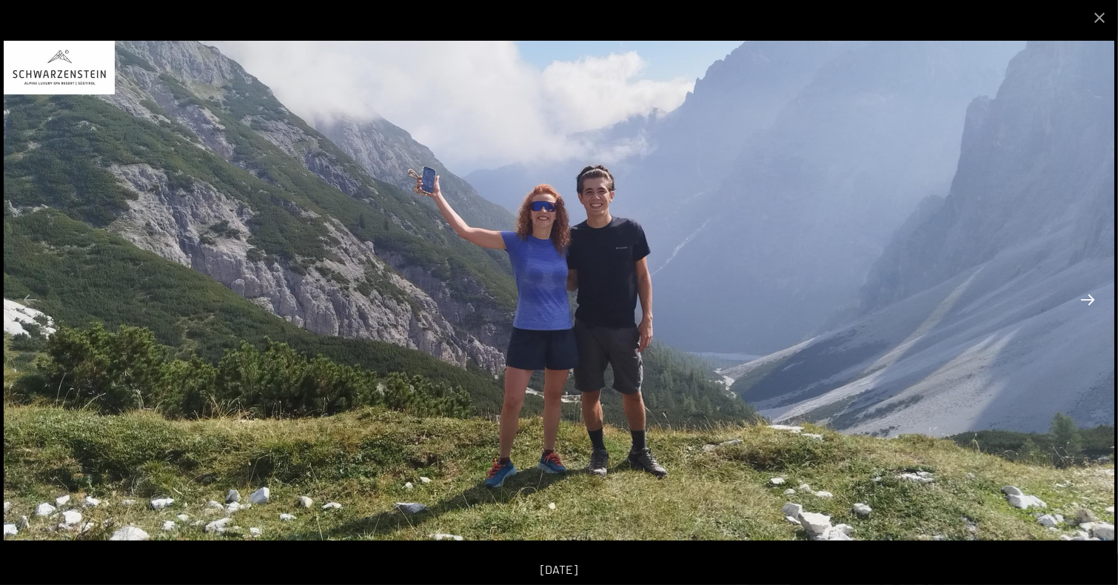
click at [1090, 295] on button "Next slide" at bounding box center [1087, 299] width 31 height 29
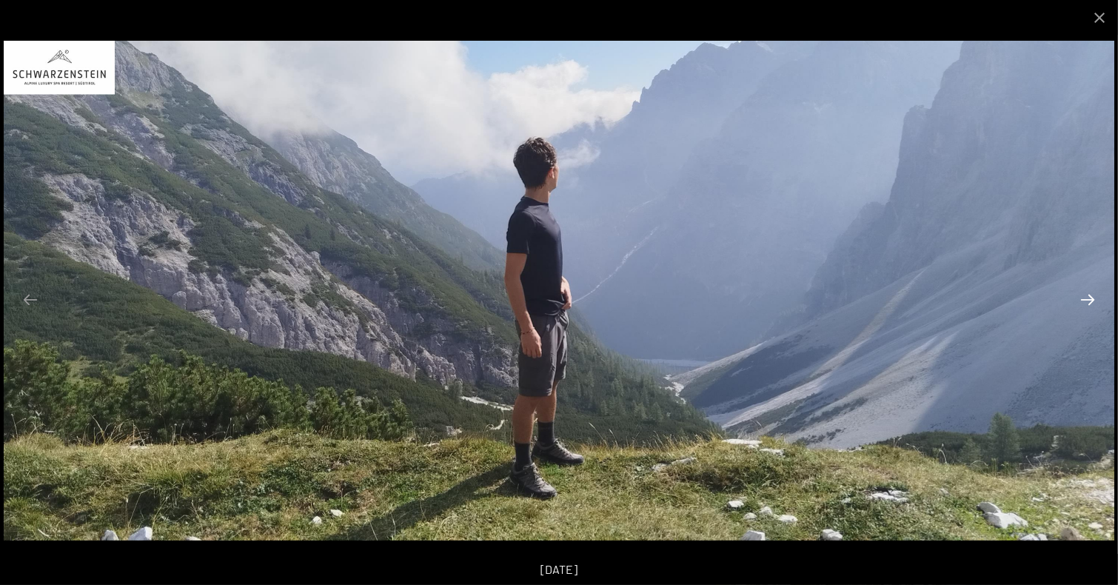
click at [1090, 295] on button "Next slide" at bounding box center [1087, 299] width 31 height 29
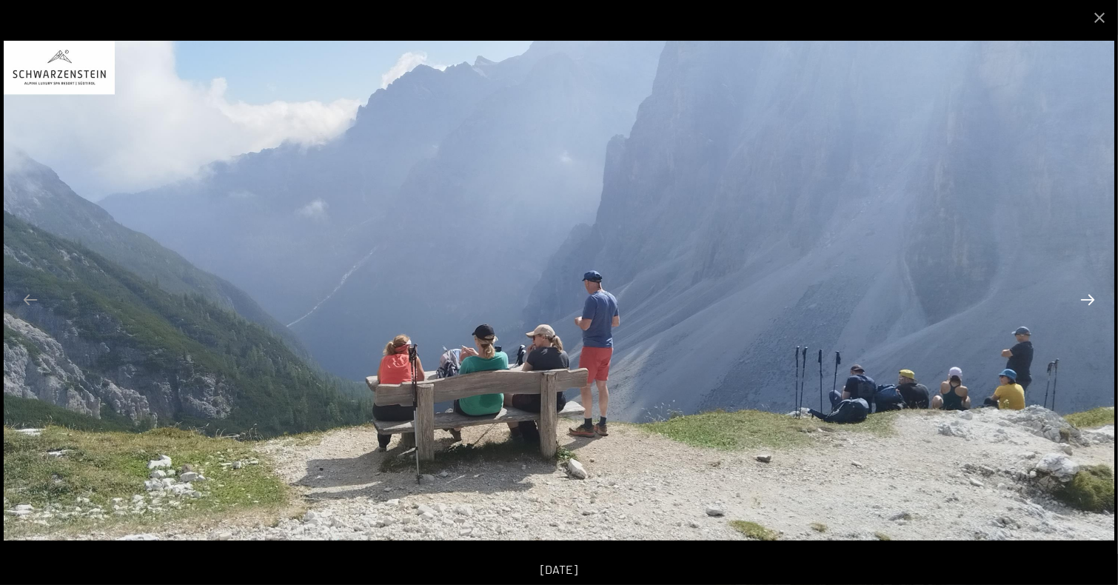
click at [1090, 295] on button "Next slide" at bounding box center [1087, 299] width 31 height 29
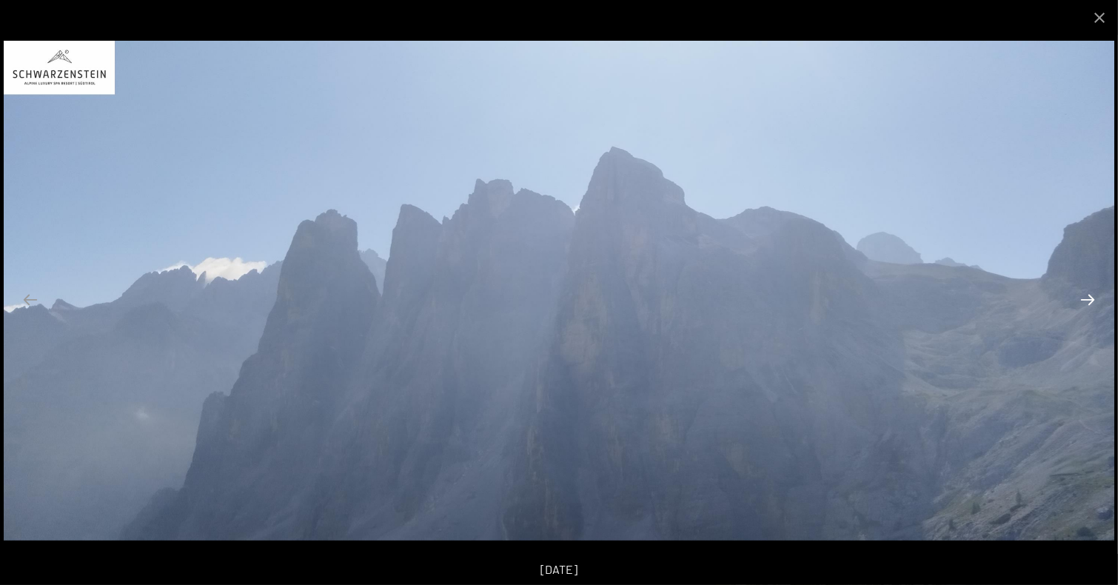
click at [1090, 295] on button "Next slide" at bounding box center [1087, 299] width 31 height 29
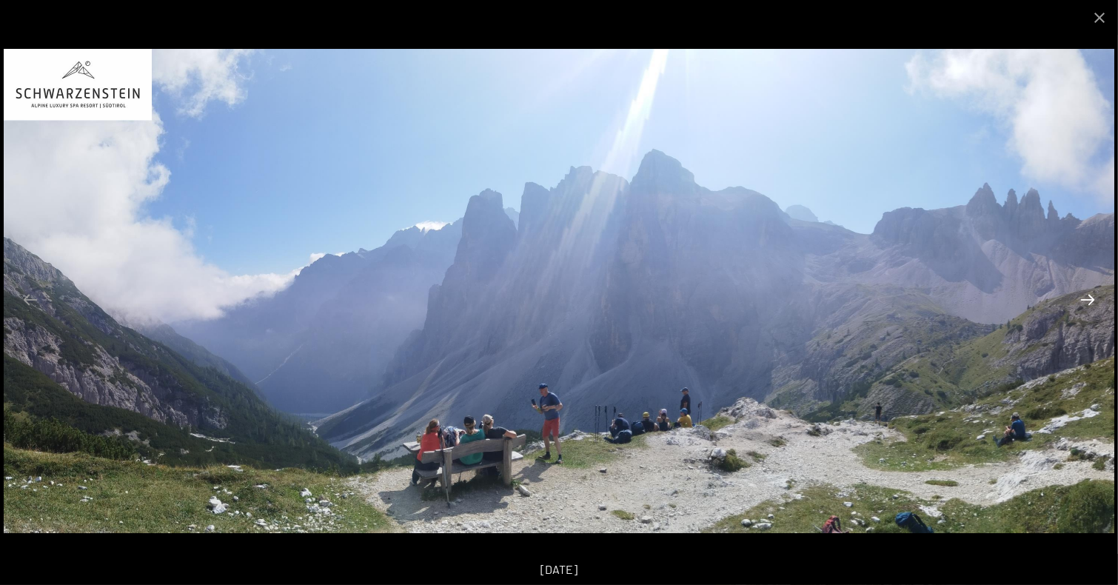
click at [1090, 295] on button "Next slide" at bounding box center [1087, 299] width 31 height 29
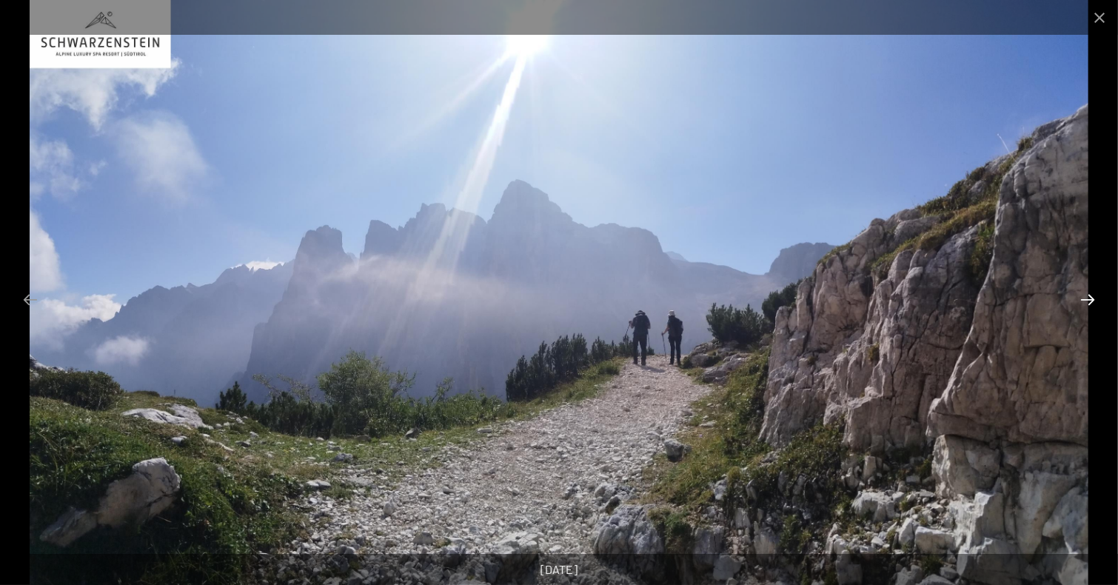
click at [1090, 295] on button "Next slide" at bounding box center [1087, 299] width 31 height 29
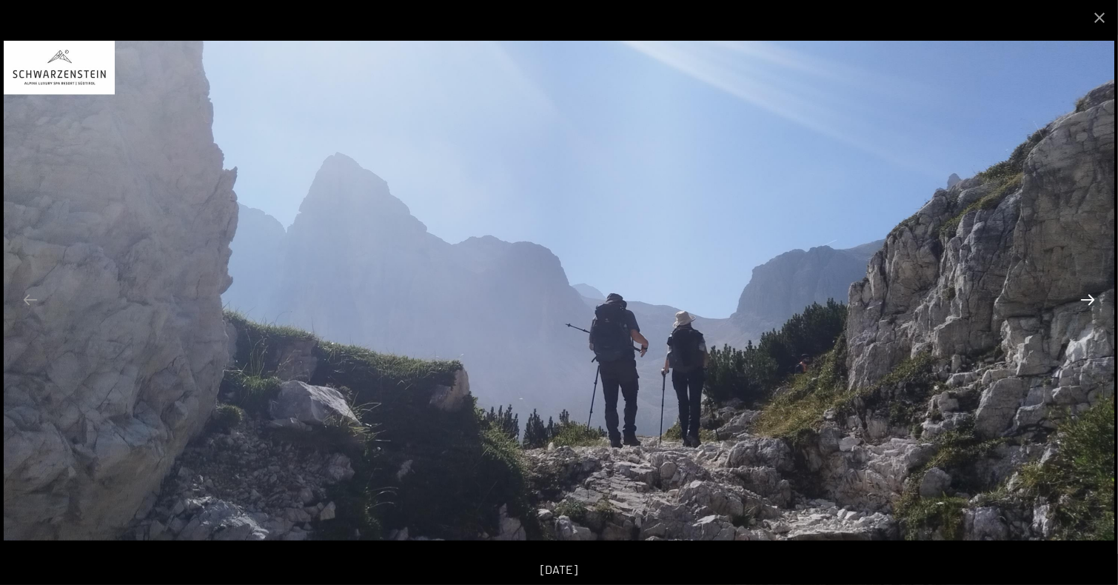
click at [1090, 295] on button "Next slide" at bounding box center [1087, 299] width 31 height 29
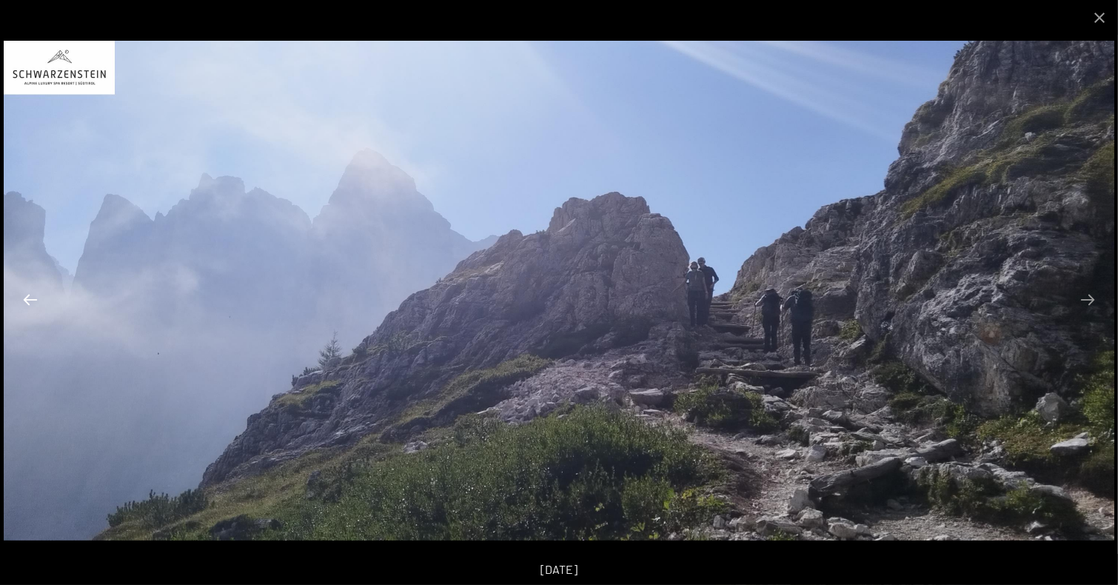
click at [33, 304] on button "Previous slide" at bounding box center [30, 299] width 31 height 29
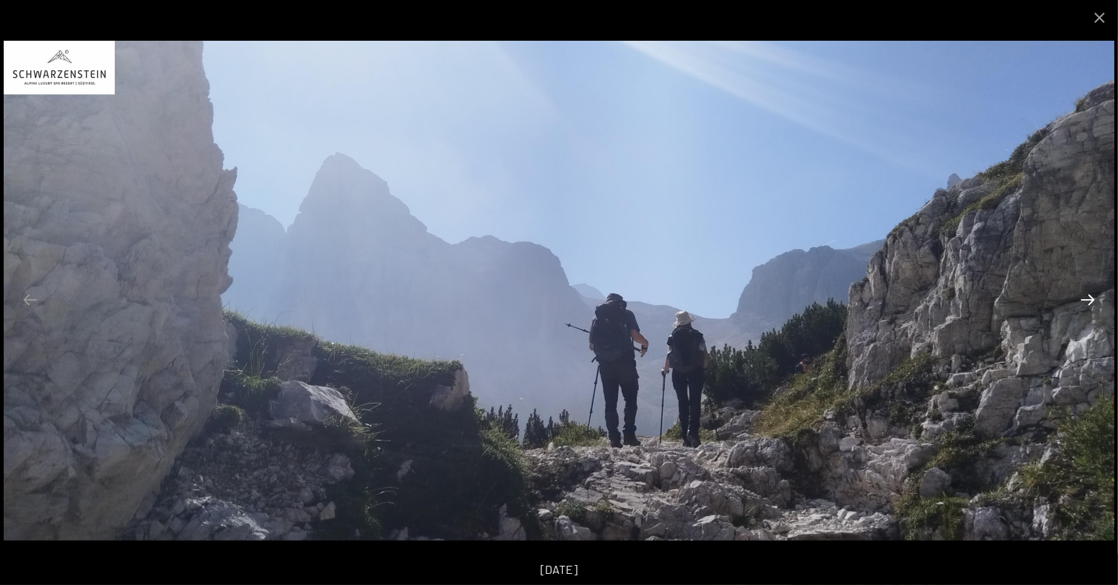
click at [1097, 294] on button "Next slide" at bounding box center [1087, 299] width 31 height 29
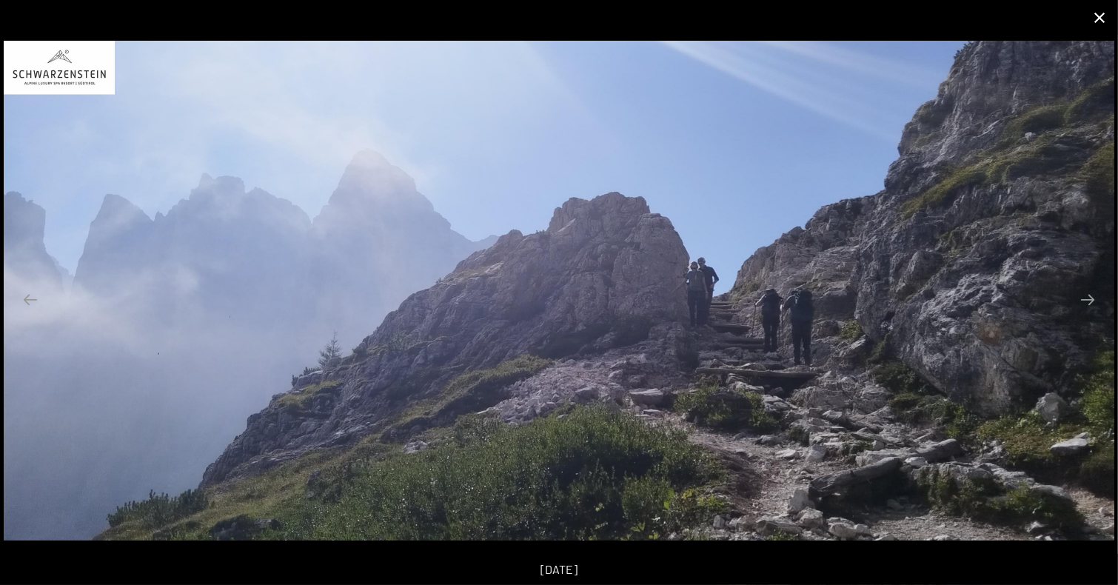
click at [1102, 18] on button "Close gallery" at bounding box center [1099, 17] width 37 height 35
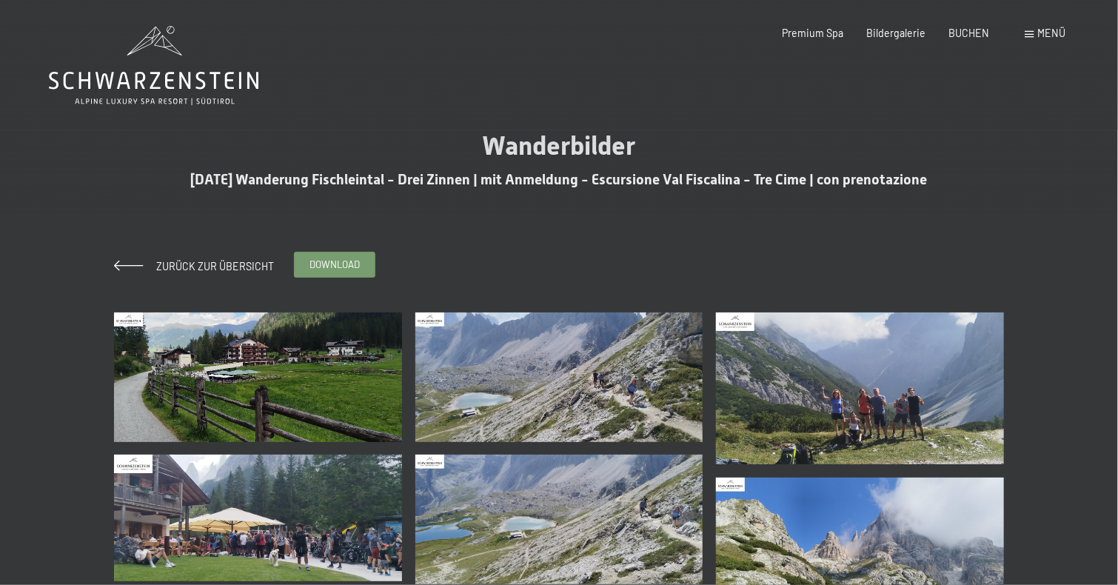
click at [340, 259] on span "download" at bounding box center [334, 264] width 50 height 13
click at [245, 264] on span "Zurück zur Übersicht" at bounding box center [210, 266] width 128 height 13
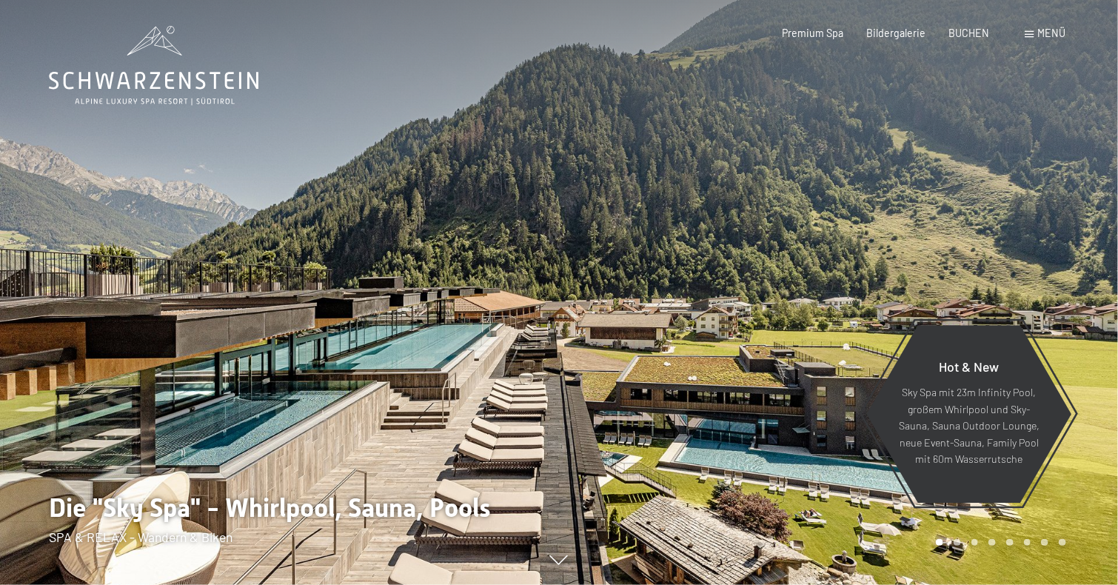
click at [1048, 29] on span "Menü" at bounding box center [1052, 33] width 28 height 13
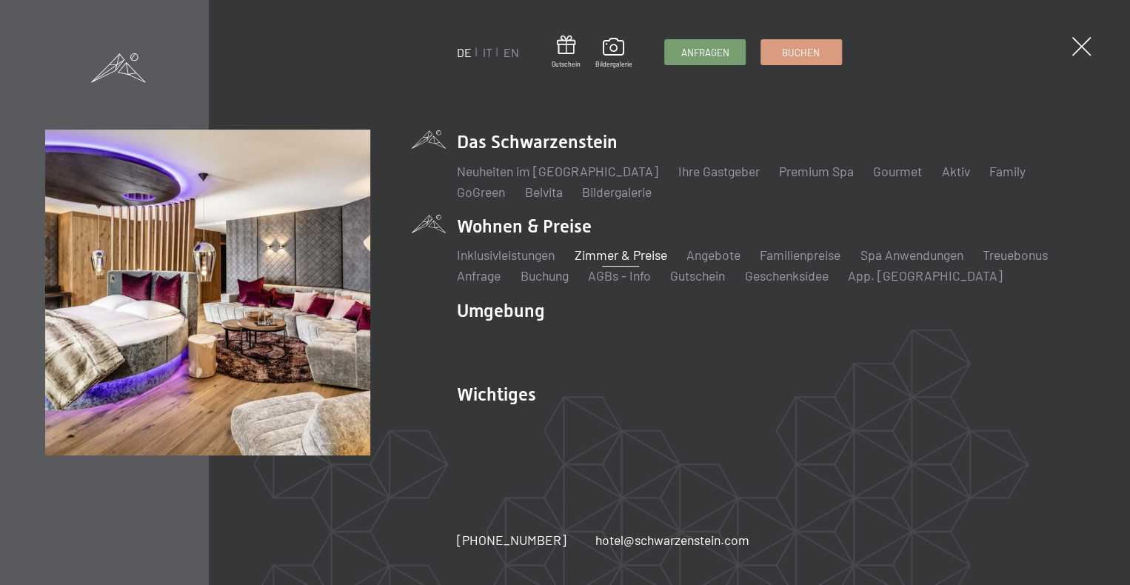
click at [617, 255] on link "Zimmer & Preise" at bounding box center [620, 255] width 93 height 16
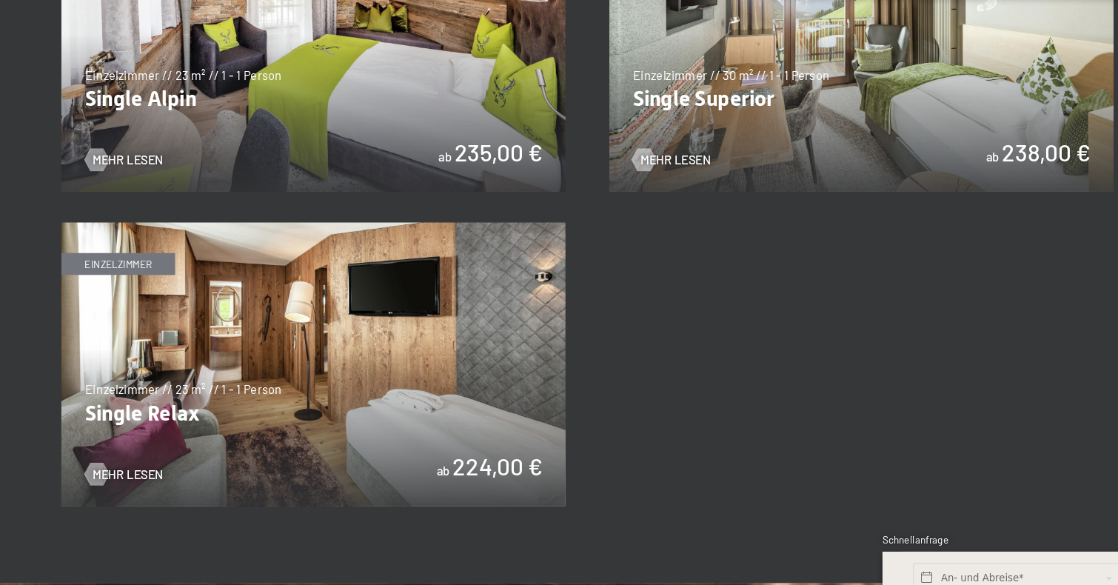
scroll to position [2205, 0]
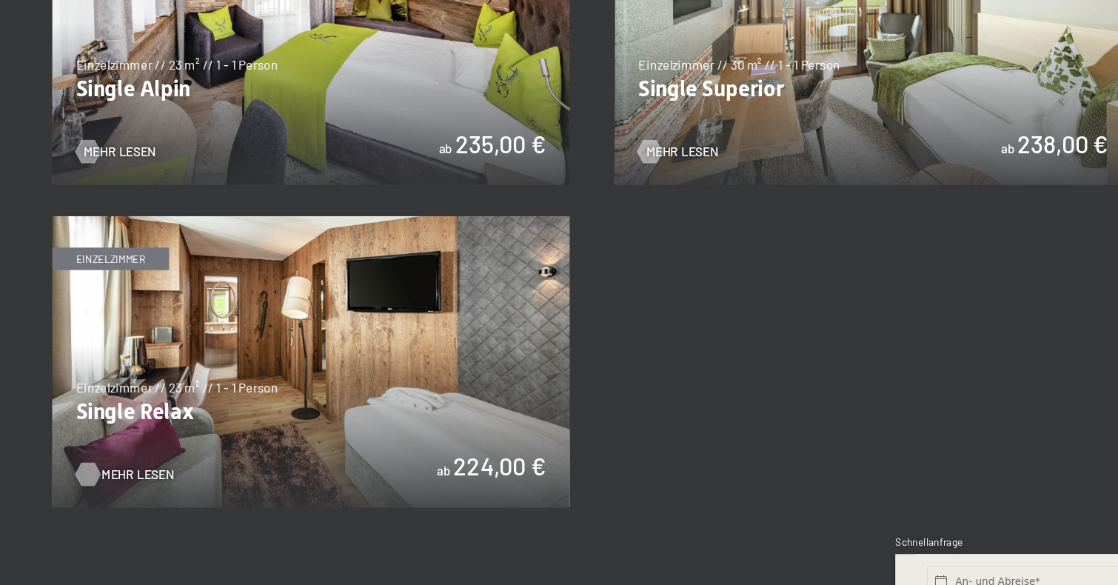
click at [167, 470] on span "Mehr Lesen" at bounding box center [184, 469] width 59 height 15
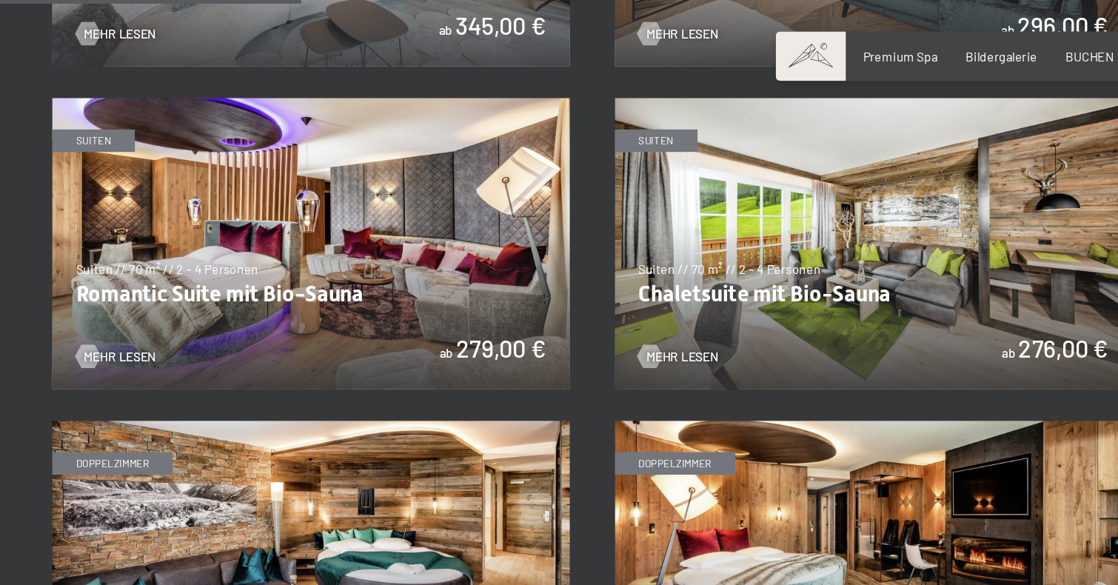
scroll to position [896, 0]
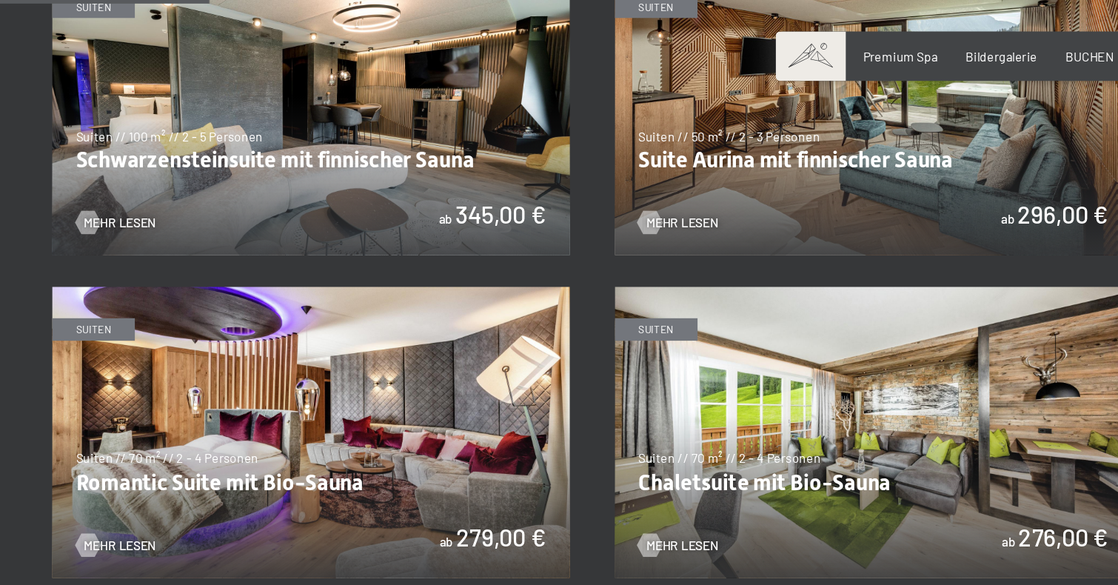
click at [442, 133] on img at bounding box center [327, 90] width 426 height 240
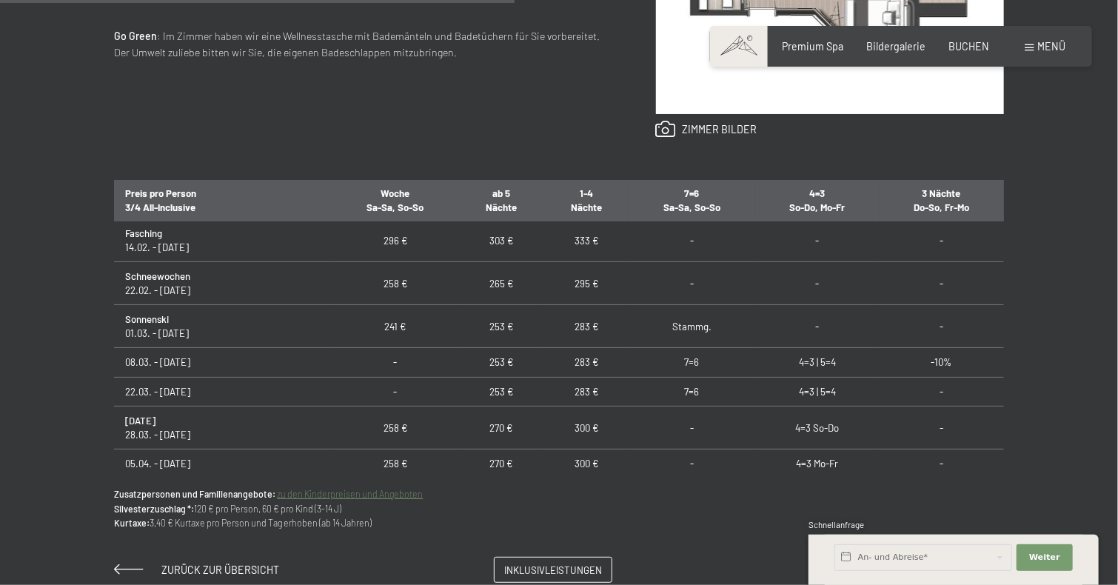
scroll to position [797, 0]
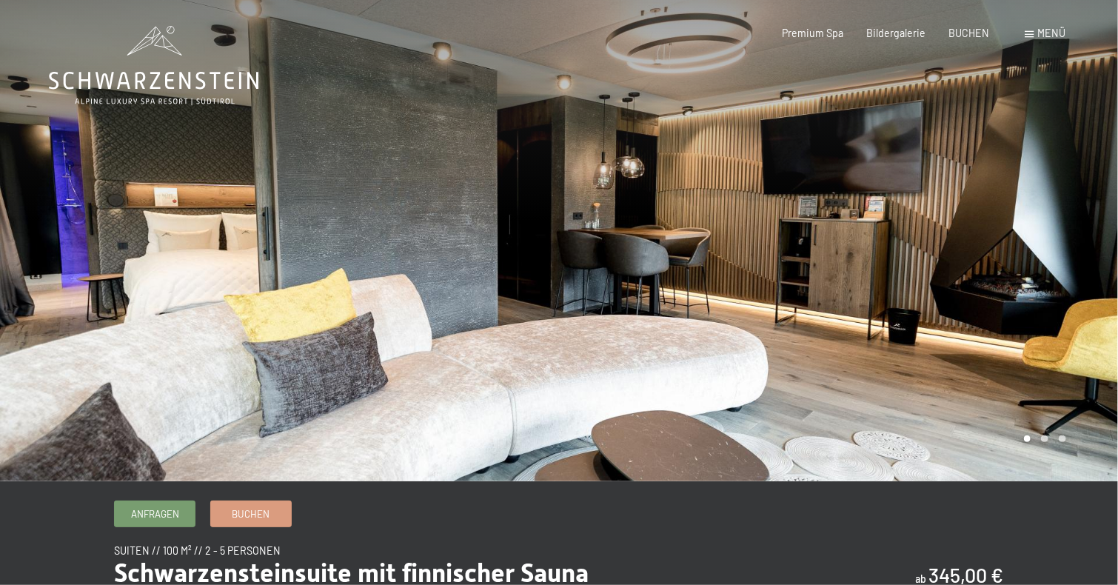
click at [1085, 299] on div at bounding box center [838, 240] width 559 height 481
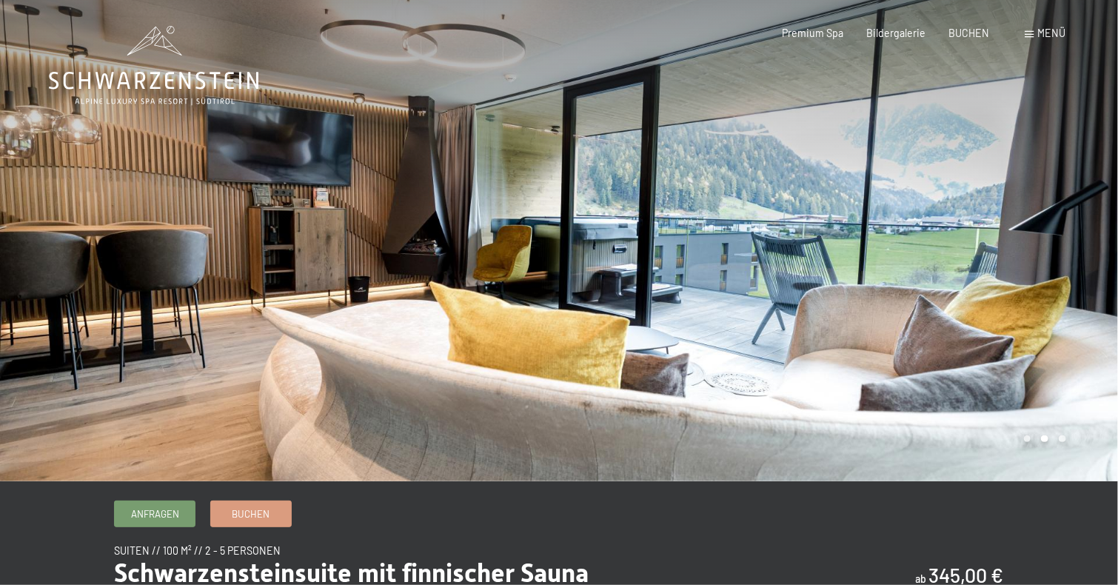
click at [1091, 289] on div at bounding box center [838, 240] width 559 height 481
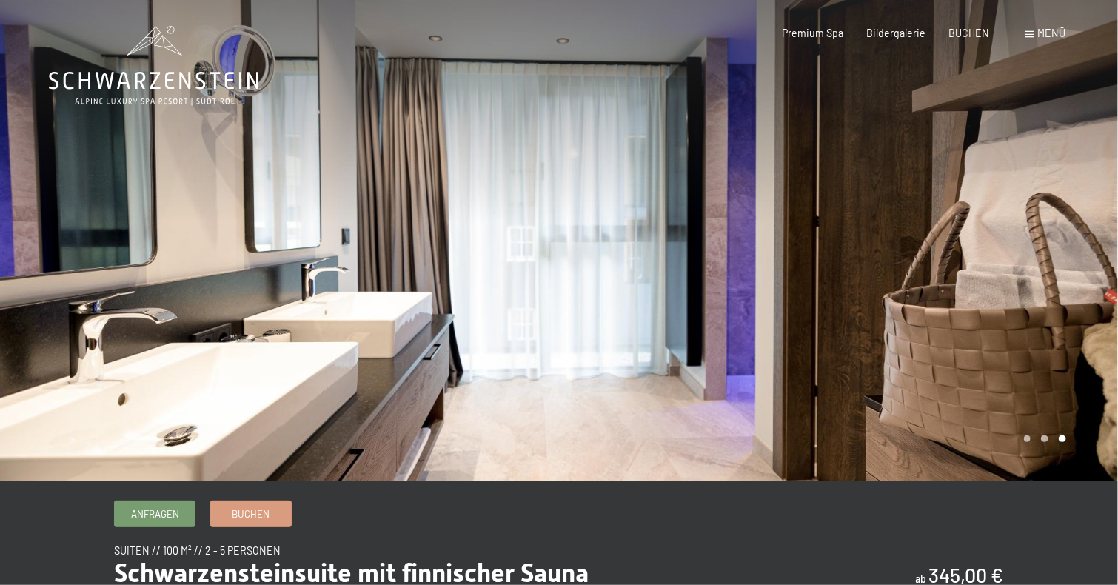
click at [1091, 289] on div at bounding box center [838, 240] width 559 height 481
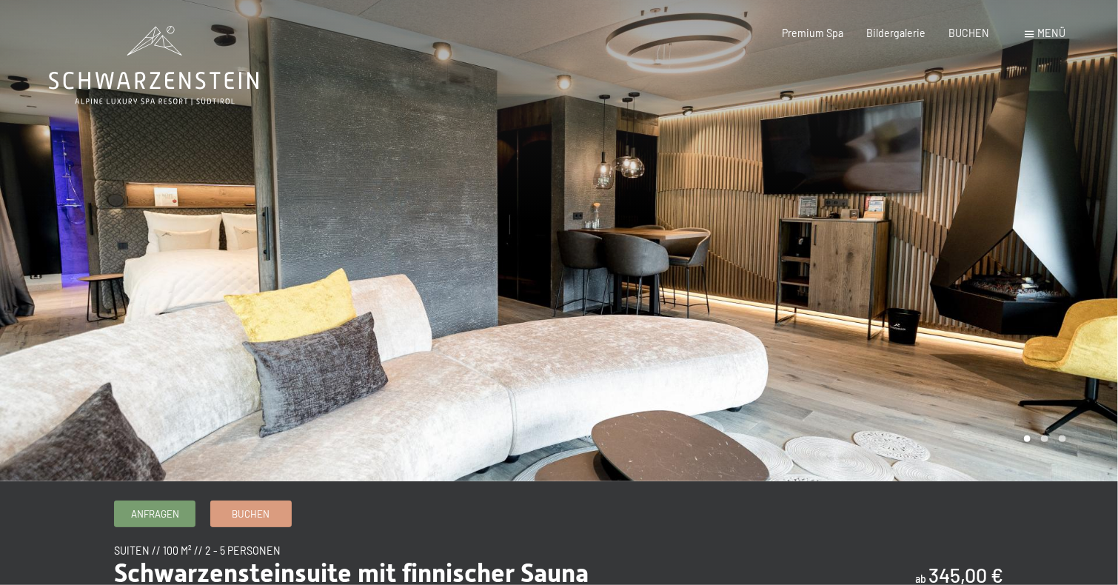
click at [1094, 279] on div at bounding box center [838, 240] width 559 height 481
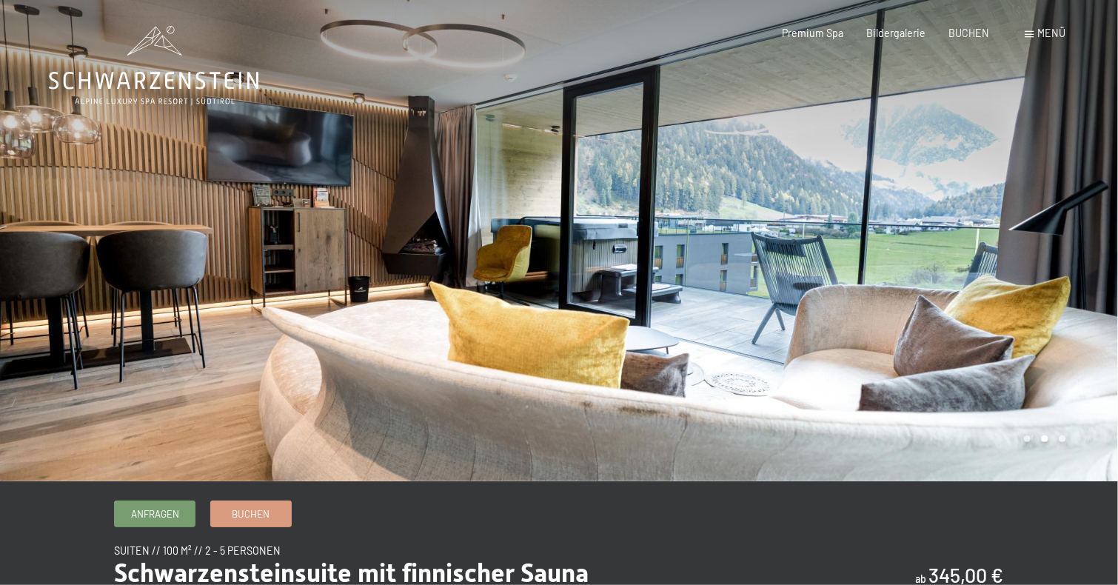
click at [1094, 279] on div at bounding box center [838, 240] width 559 height 481
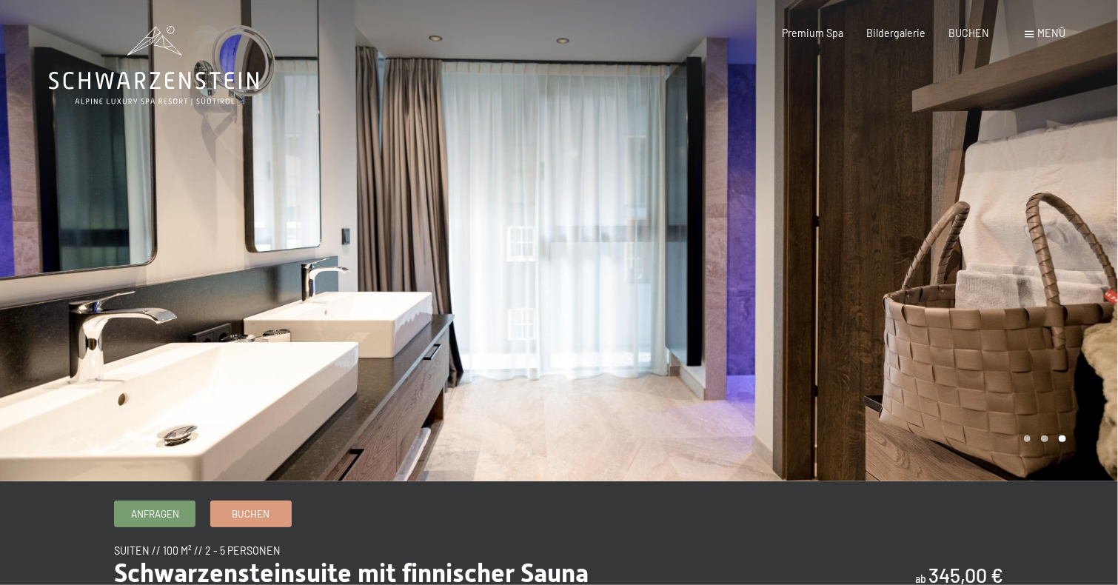
click at [1094, 279] on div at bounding box center [838, 240] width 559 height 481
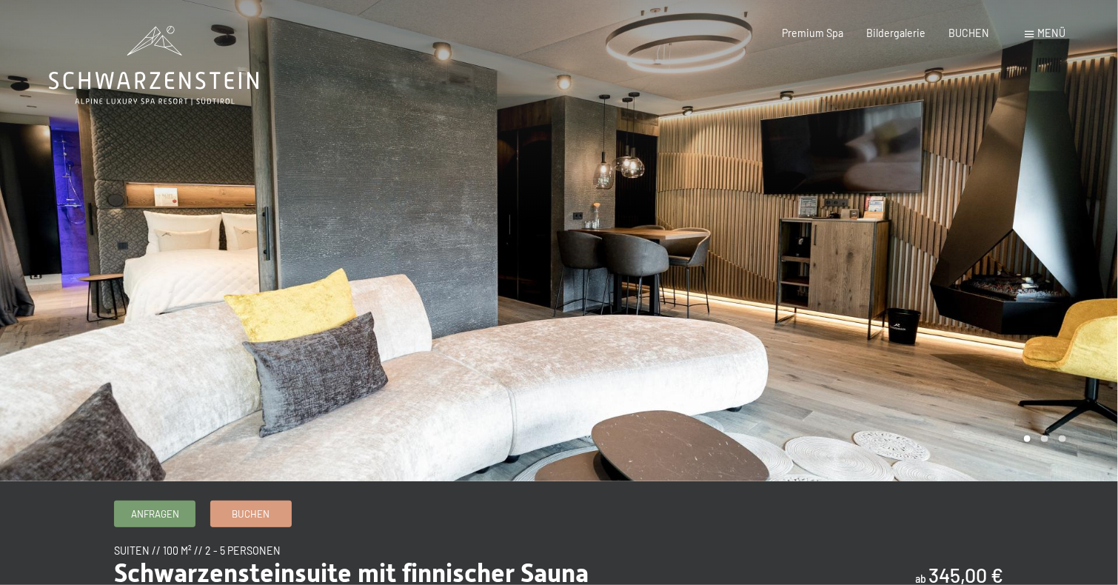
click at [1094, 279] on div at bounding box center [838, 240] width 559 height 481
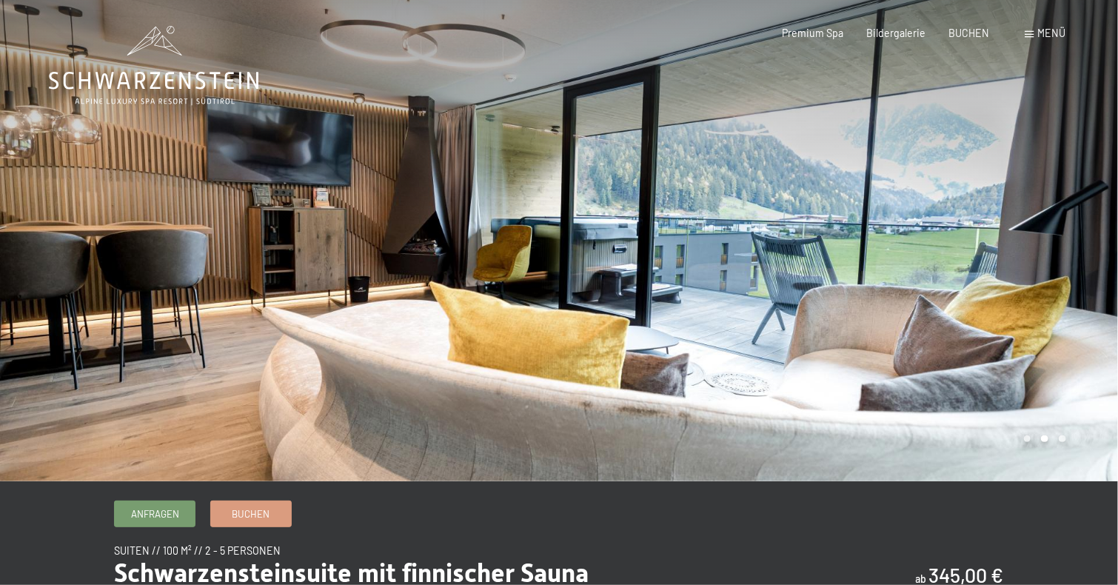
click at [1094, 279] on div at bounding box center [838, 240] width 559 height 481
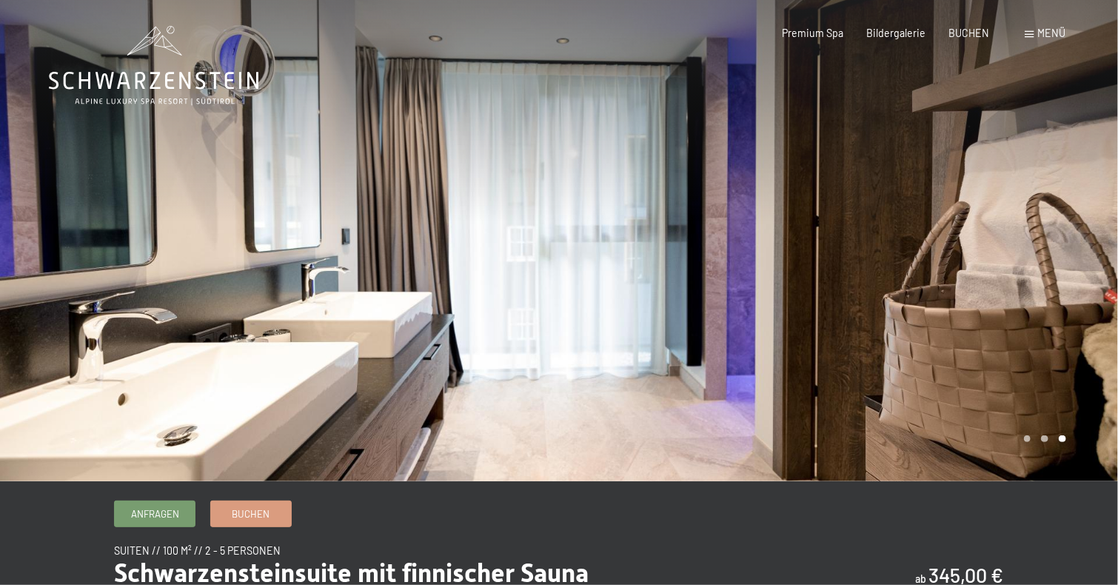
click at [1094, 279] on div at bounding box center [838, 240] width 559 height 481
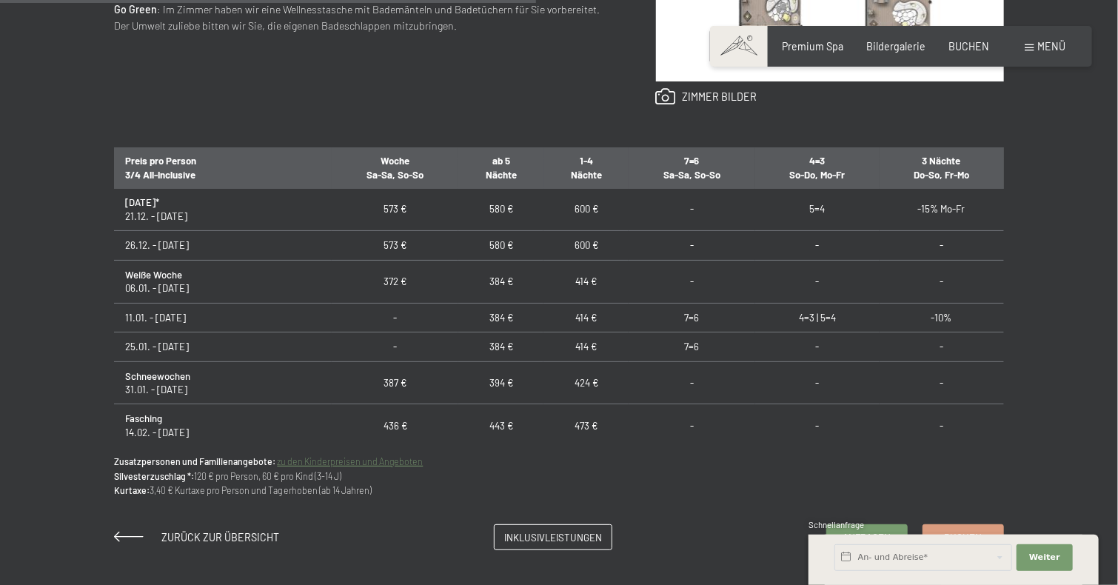
scroll to position [390, 0]
click at [899, 46] on span "Bildergalerie" at bounding box center [895, 44] width 59 height 13
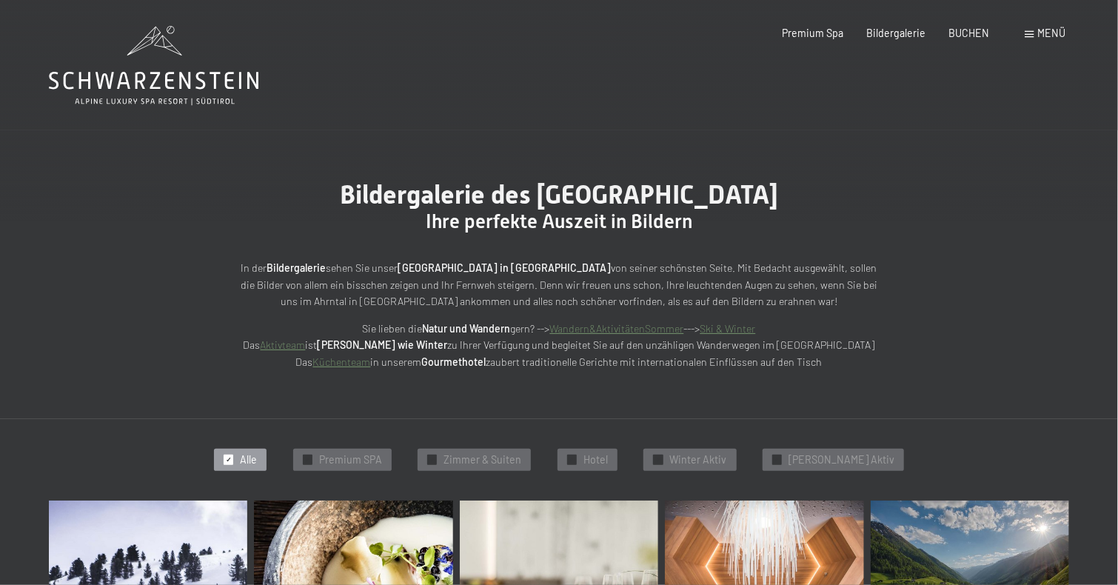
drag, startPoint x: 1108, startPoint y: 16, endPoint x: 1121, endPoint y: 82, distance: 67.9
click at [1002, 162] on div "Bildergalerie des [GEOGRAPHIC_DATA] Ihre perfekte Auszeit in Bildern In der Bil…" at bounding box center [559, 274] width 1118 height 289
click at [1056, 32] on span "Menü" at bounding box center [1052, 33] width 28 height 13
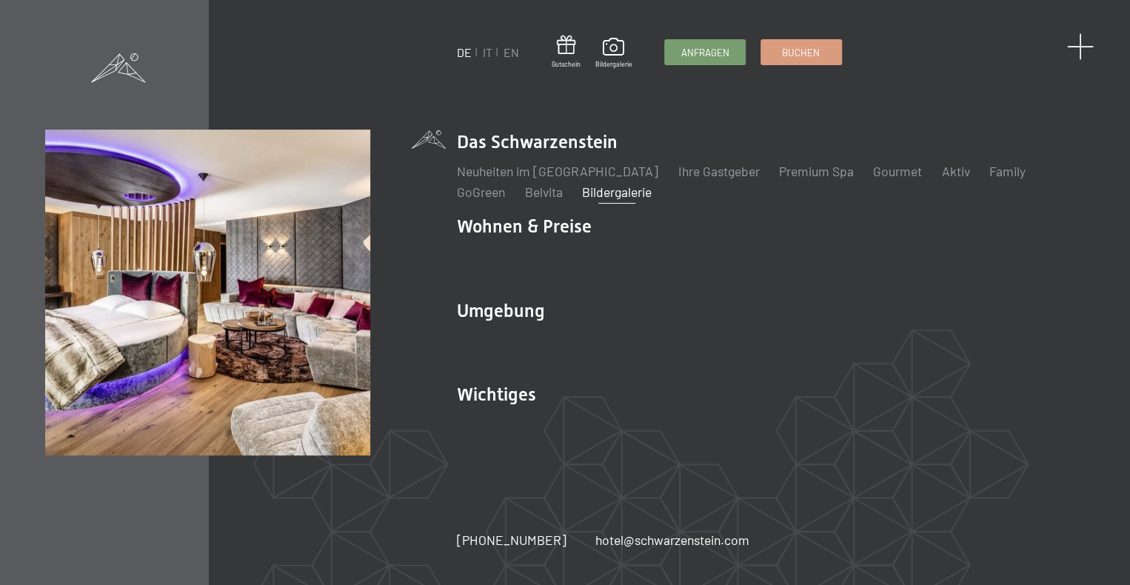
click at [1082, 56] on span at bounding box center [1080, 46] width 27 height 27
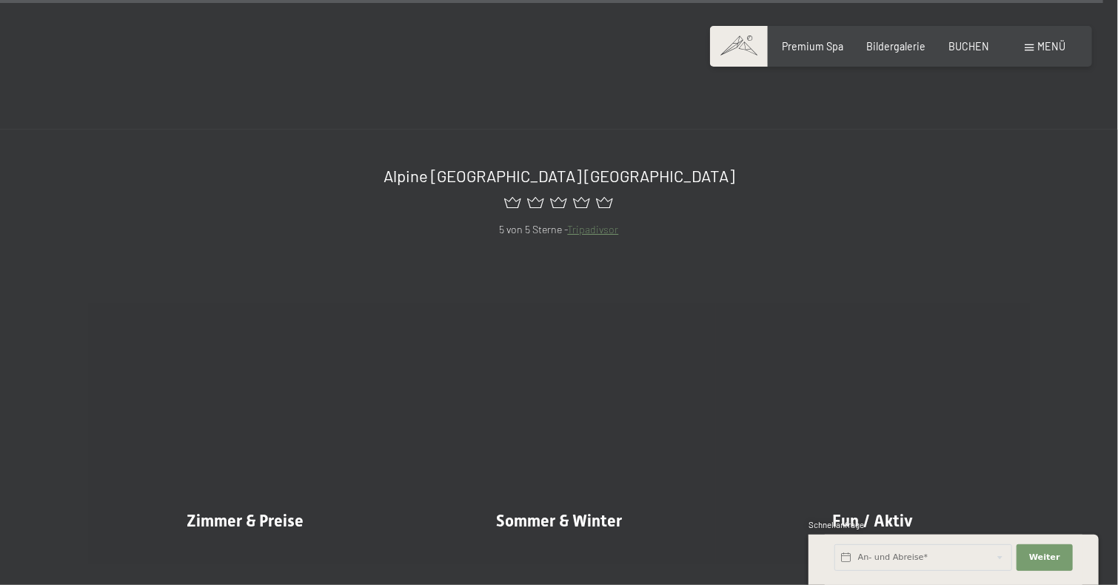
scroll to position [15545, 0]
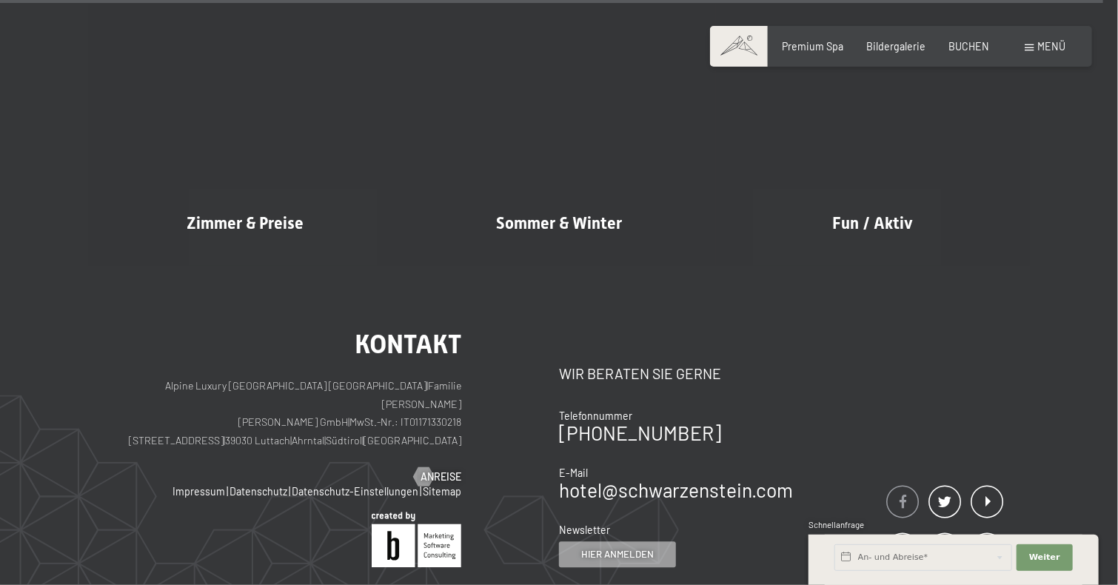
click at [902, 486] on span at bounding box center [902, 502] width 33 height 33
